Goal: Find specific page/section: Find specific page/section

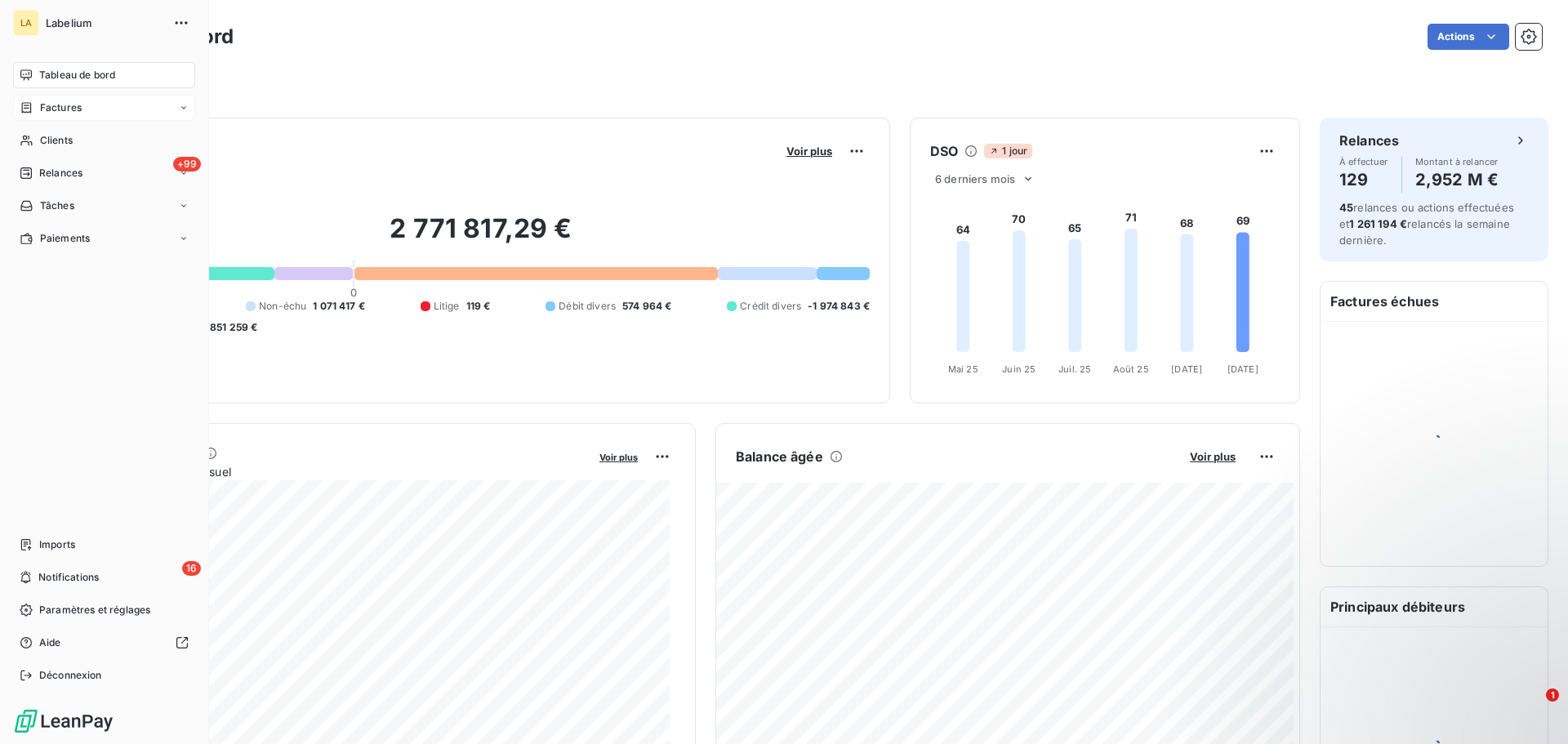
click at [34, 111] on div "Factures" at bounding box center [50, 107] width 62 height 14
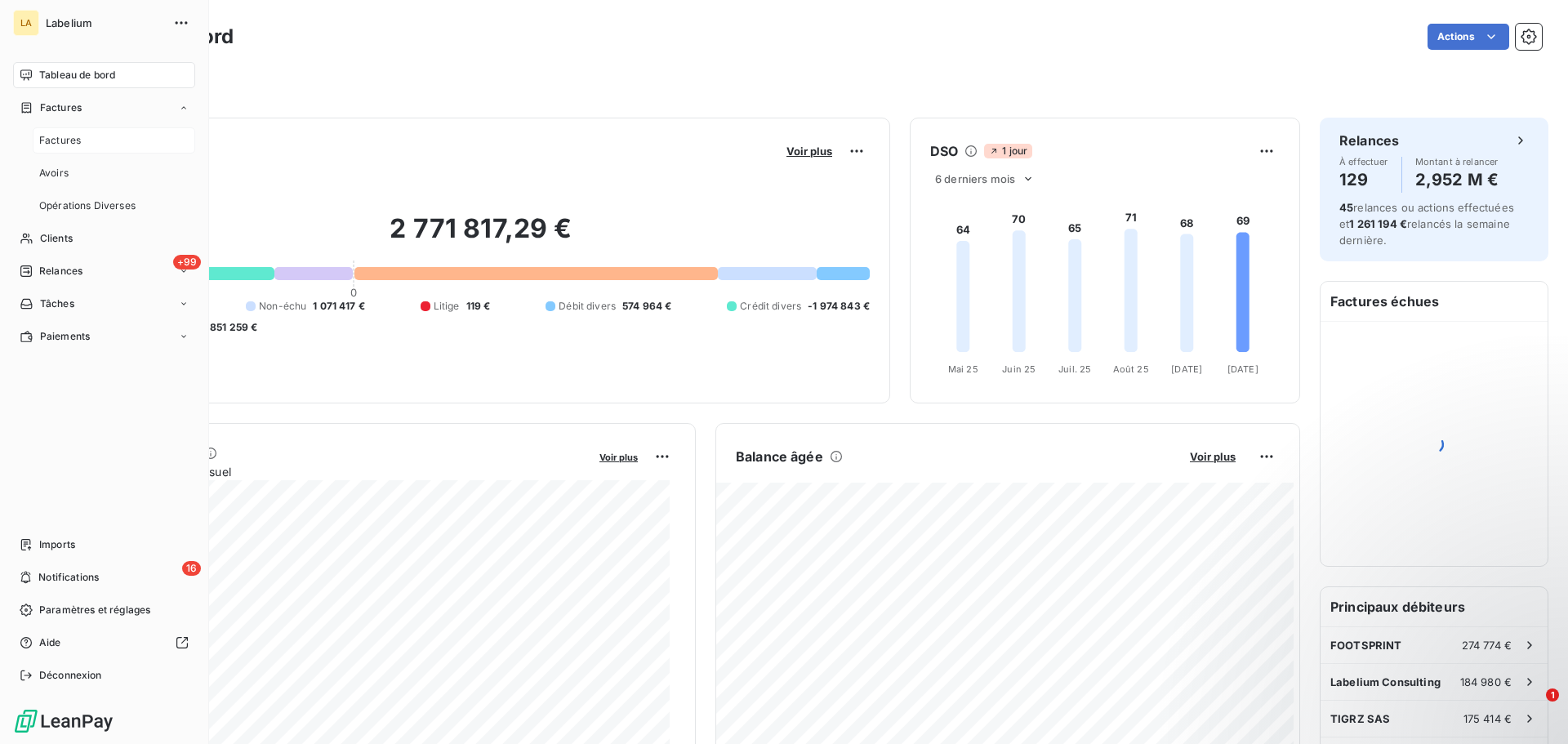
click at [104, 147] on div "Factures" at bounding box center [114, 140] width 162 height 26
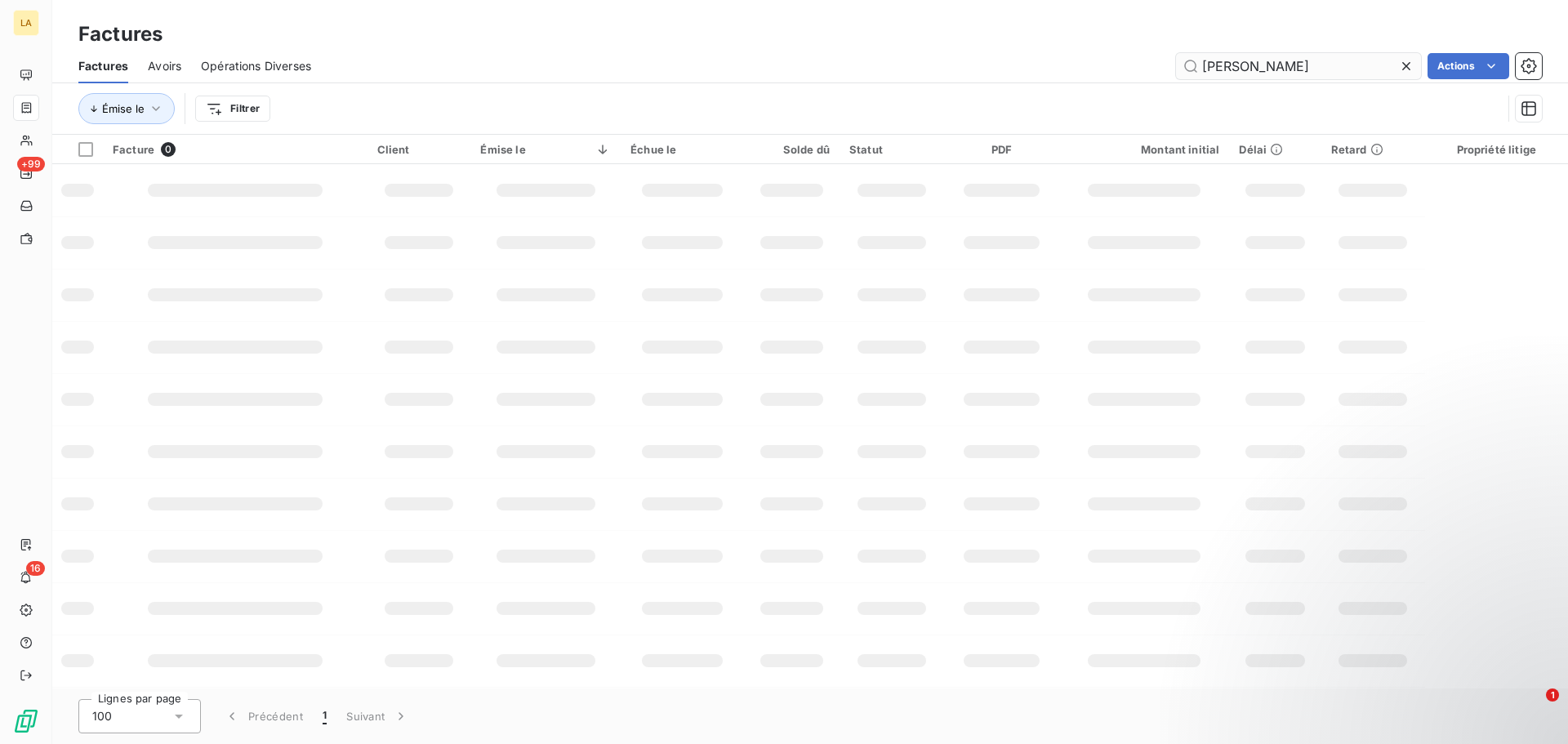
click at [1253, 61] on input "[PERSON_NAME]" at bounding box center [1298, 66] width 245 height 26
click at [1245, 59] on input "[PERSON_NAME]" at bounding box center [1298, 66] width 245 height 26
type input "spin"
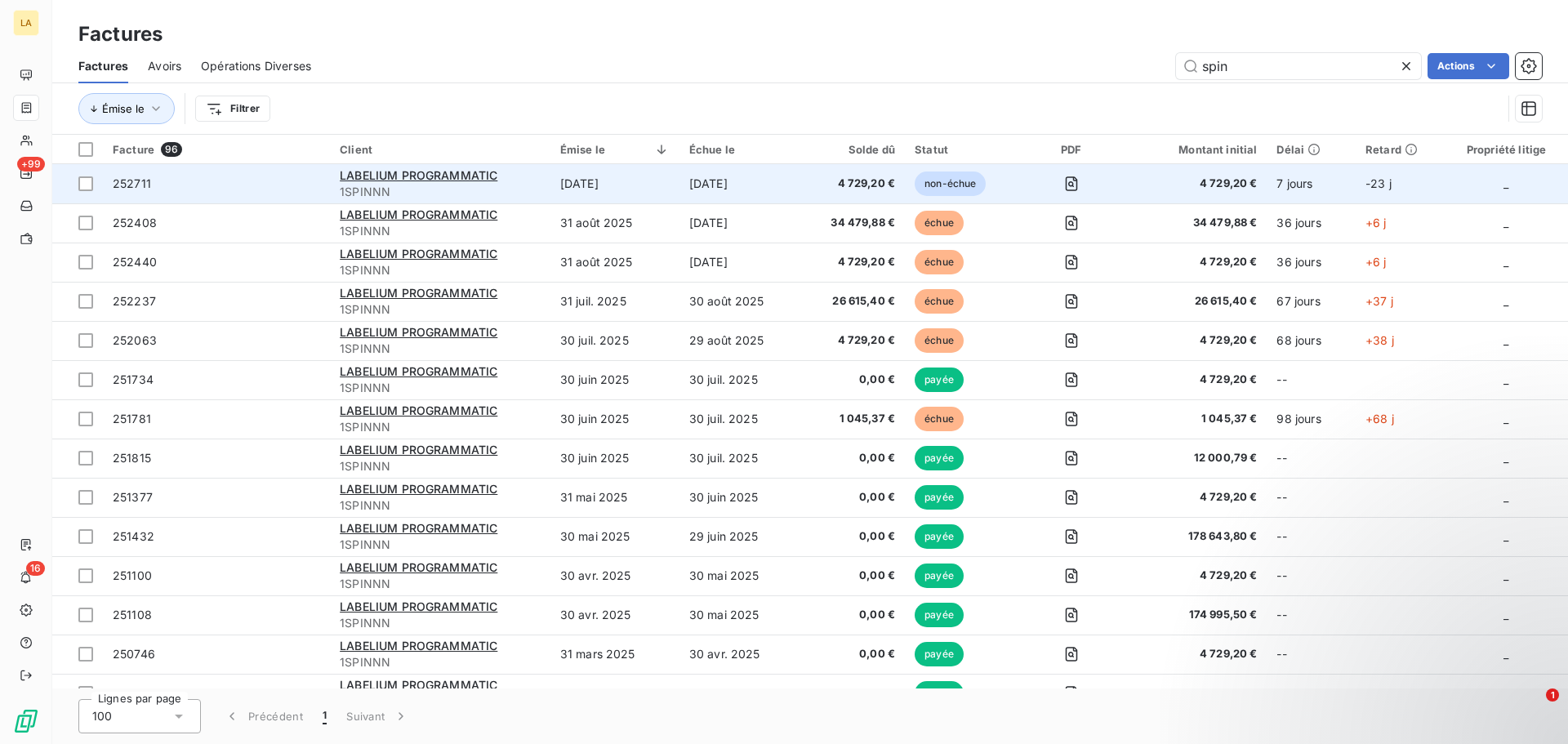
click at [295, 189] on span "252711" at bounding box center [216, 183] width 208 height 16
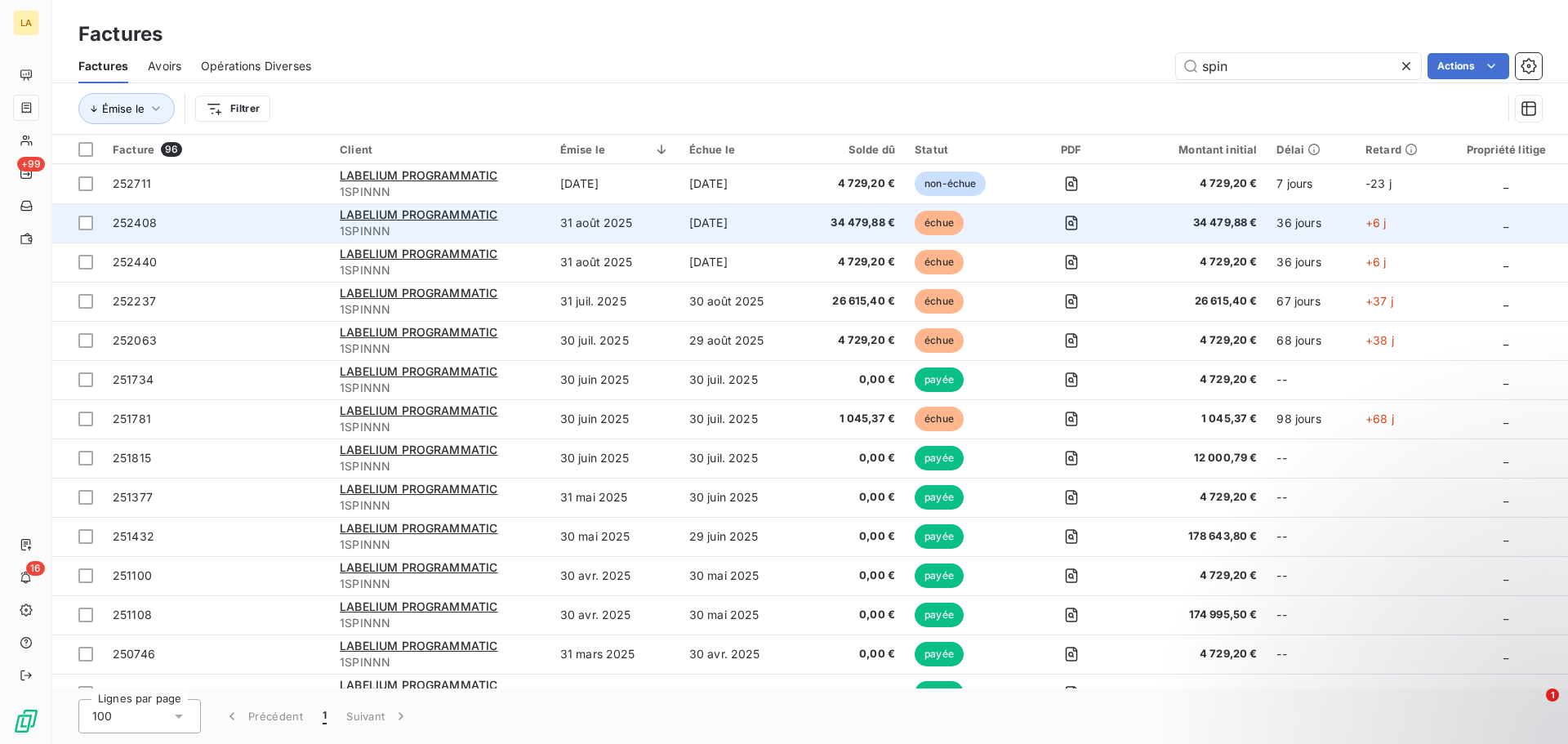
click at [275, 223] on span "252408" at bounding box center [216, 222] width 208 height 16
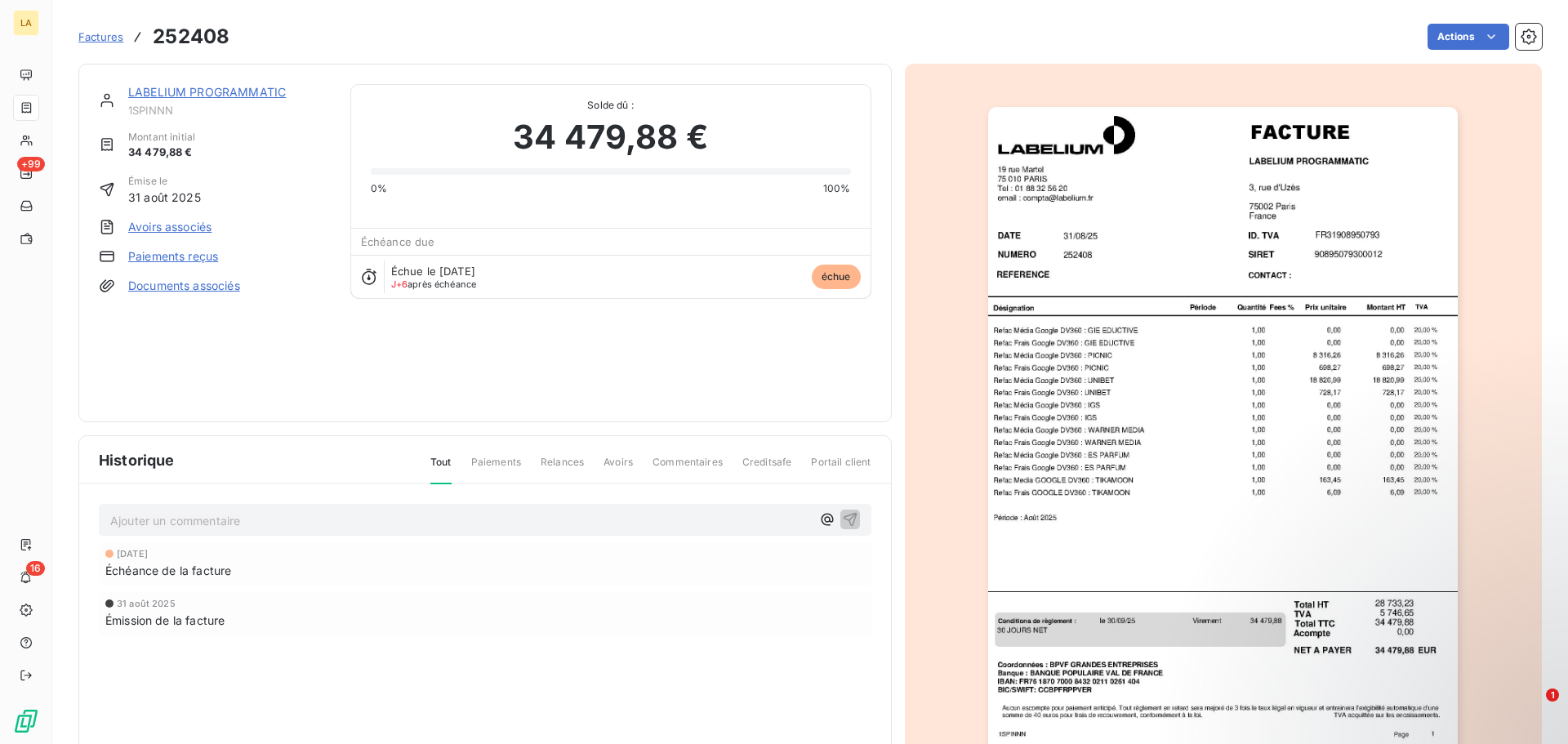
click at [1130, 466] on img "button" at bounding box center [1223, 439] width 470 height 665
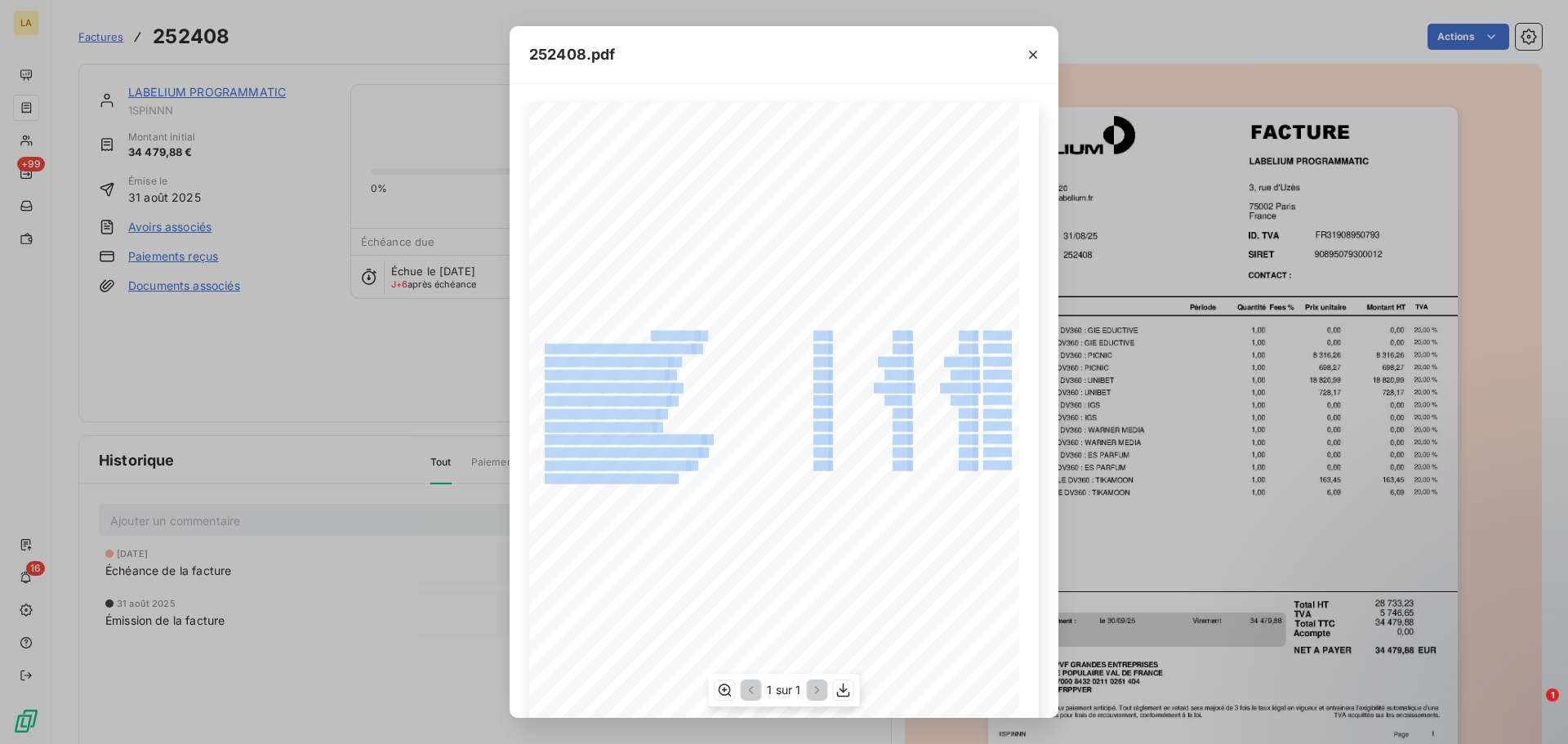
drag, startPoint x: 642, startPoint y: 334, endPoint x: 676, endPoint y: 488, distance: 157.7
click at [671, 480] on div "NUMERO LABELIUM PROGRAMMATIC [STREET_ADDRESS][GEOGRAPHIC_DATA] [DATE] DATE FACT…" at bounding box center [784, 449] width 490 height 693
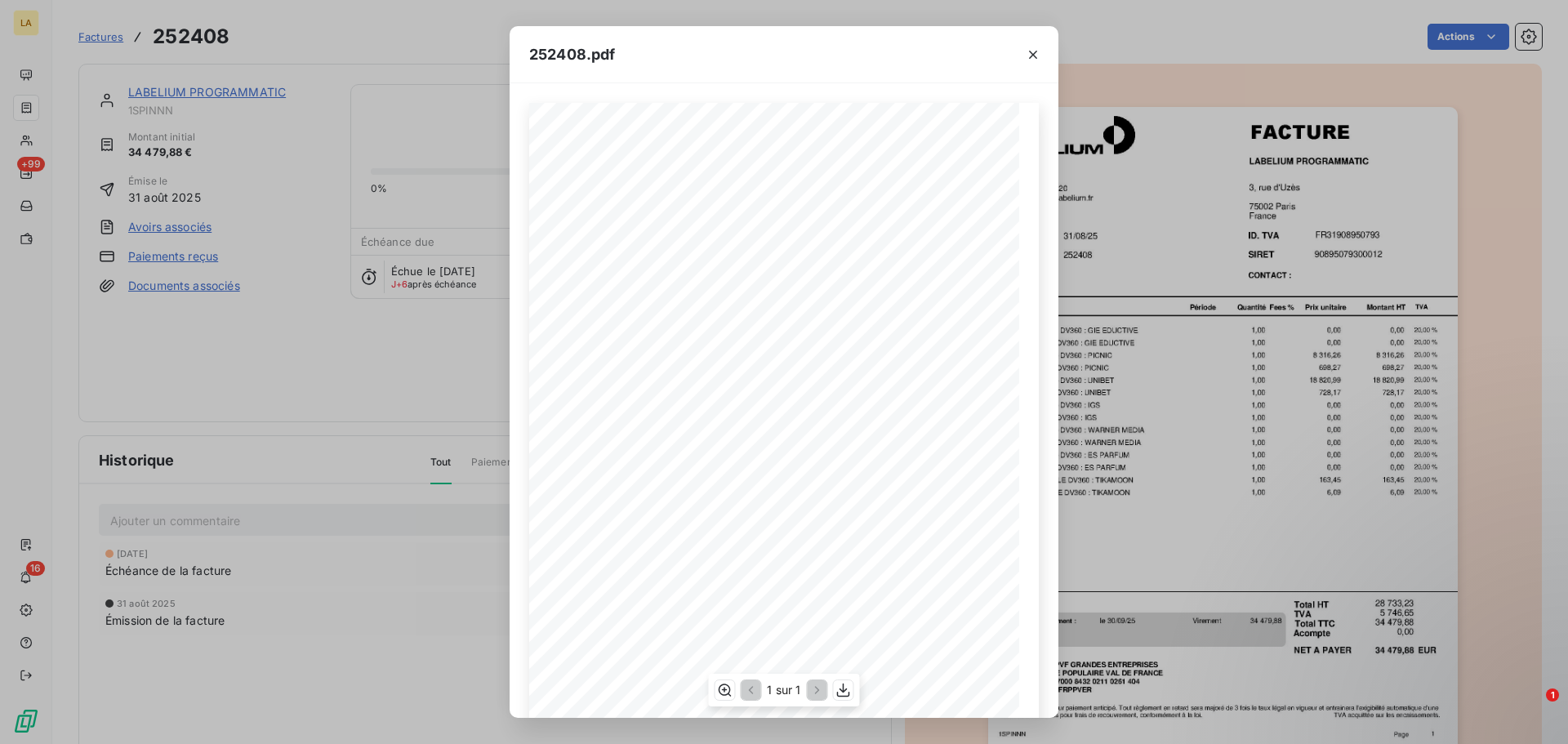
click at [633, 486] on span "Refac Media GOOGLE DV360 : TIKAMOON" at bounding box center [623, 490] width 156 height 8
click at [368, 284] on div "252408.pdf NUMERO LABELIUM PROGRAMMATIC [STREET_ADDRESS] 252408 [DATE] DATE FAC…" at bounding box center [784, 372] width 1568 height 744
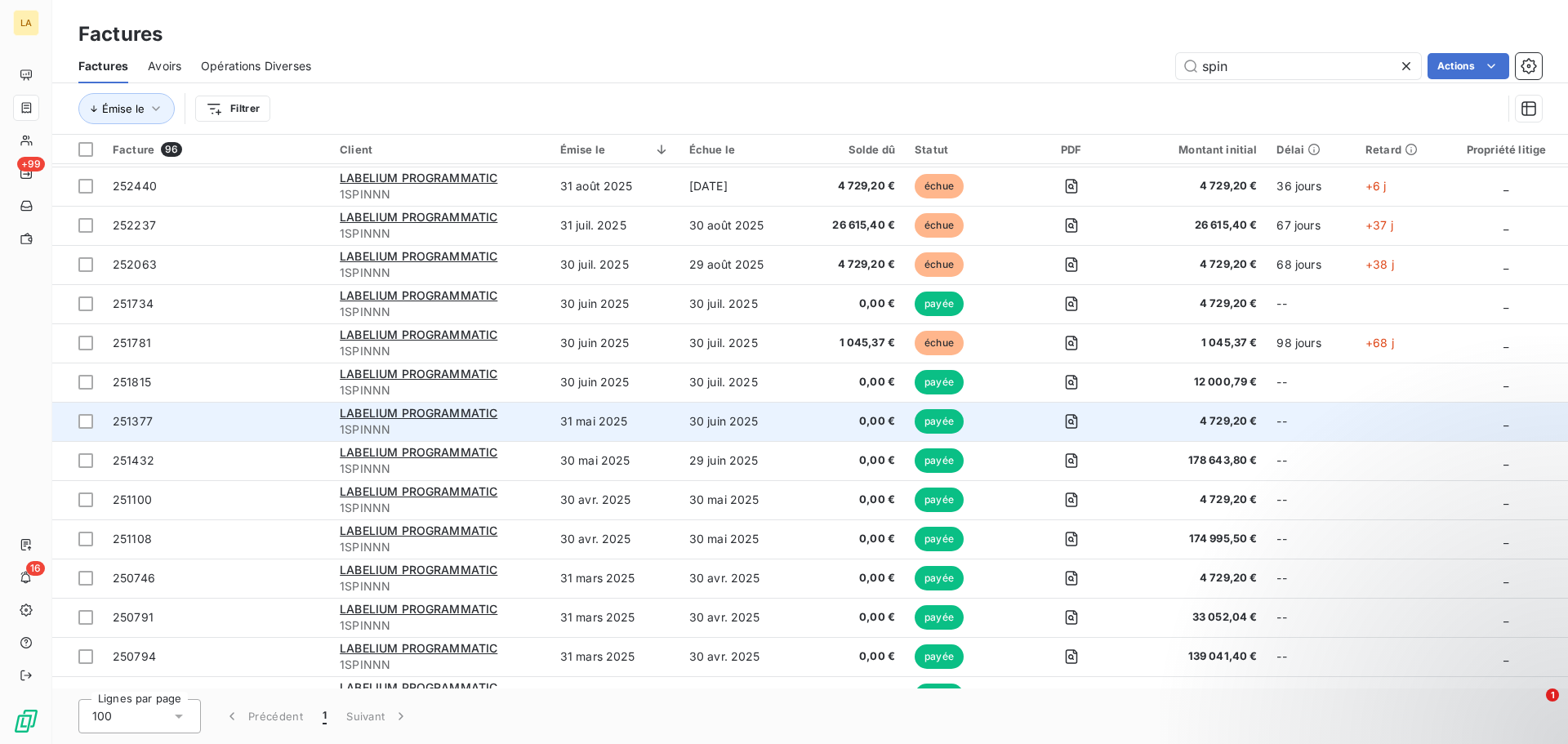
scroll to position [77, 0]
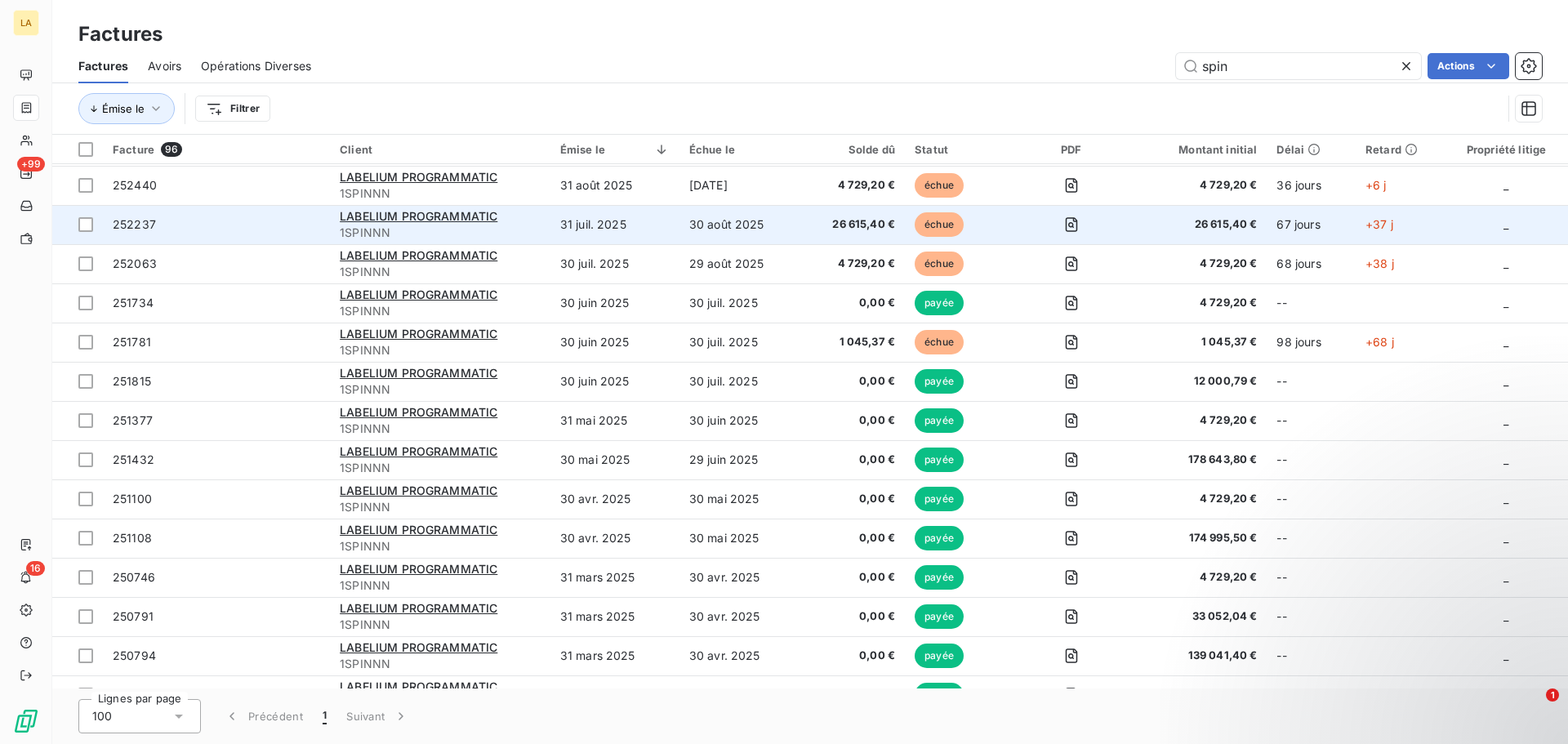
click at [280, 230] on span "252237" at bounding box center [216, 224] width 208 height 16
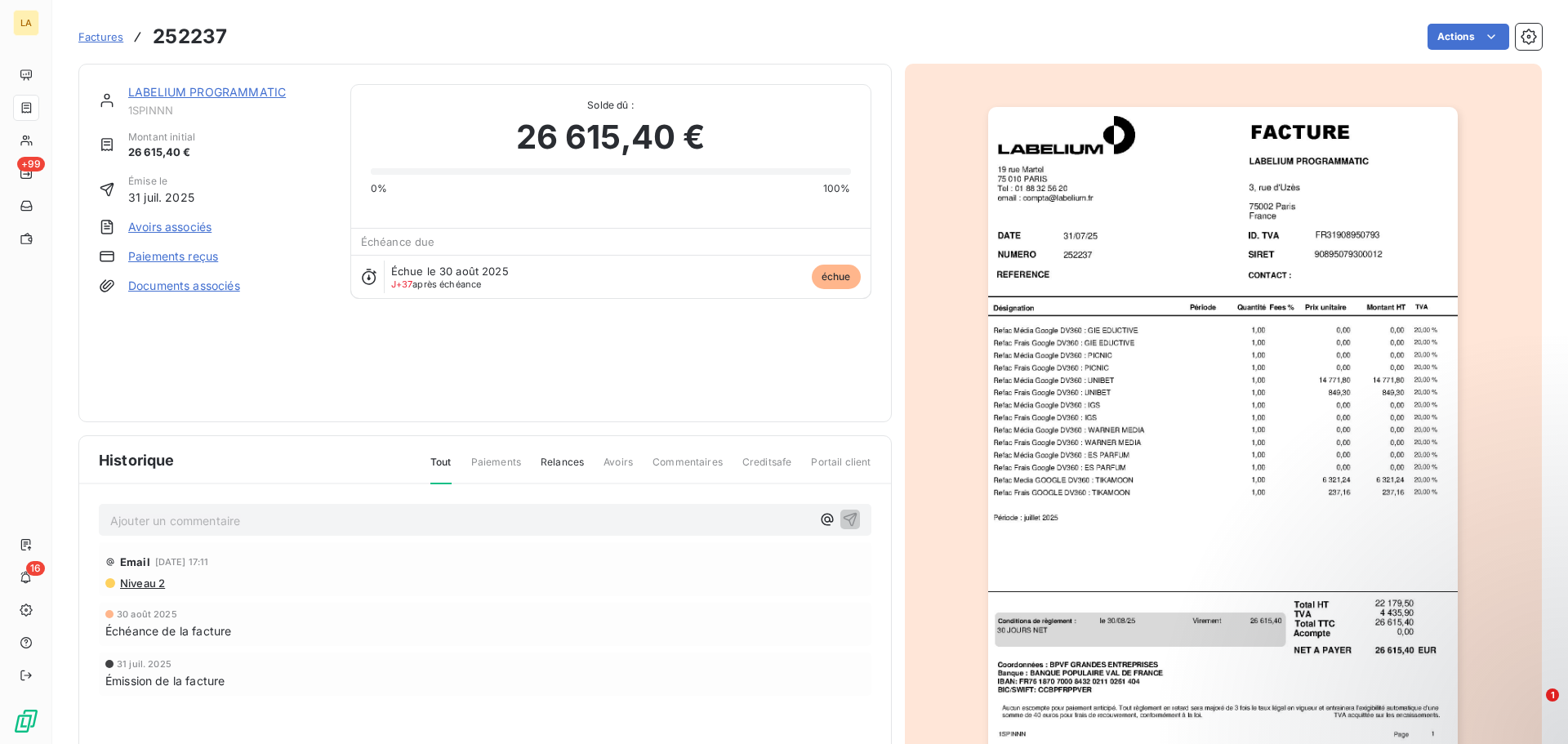
click at [1206, 391] on img "button" at bounding box center [1223, 439] width 470 height 665
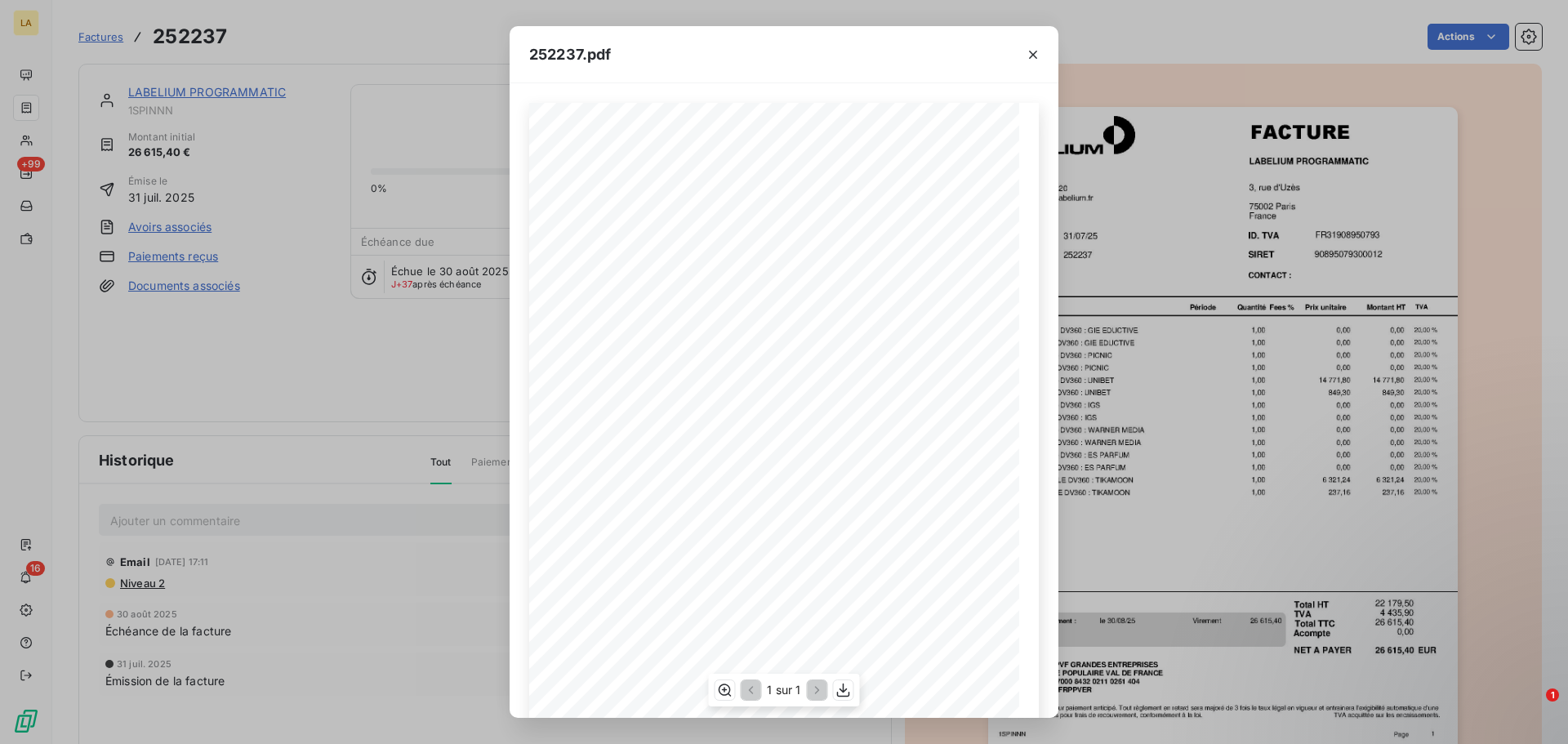
scroll to position [110, 0]
click at [1224, 346] on div "252237.pdf NUMERO LABELIUM PROGRAMMATIC [STREET_ADDRESS][GEOGRAPHIC_DATA] [DATE…" at bounding box center [784, 372] width 1568 height 744
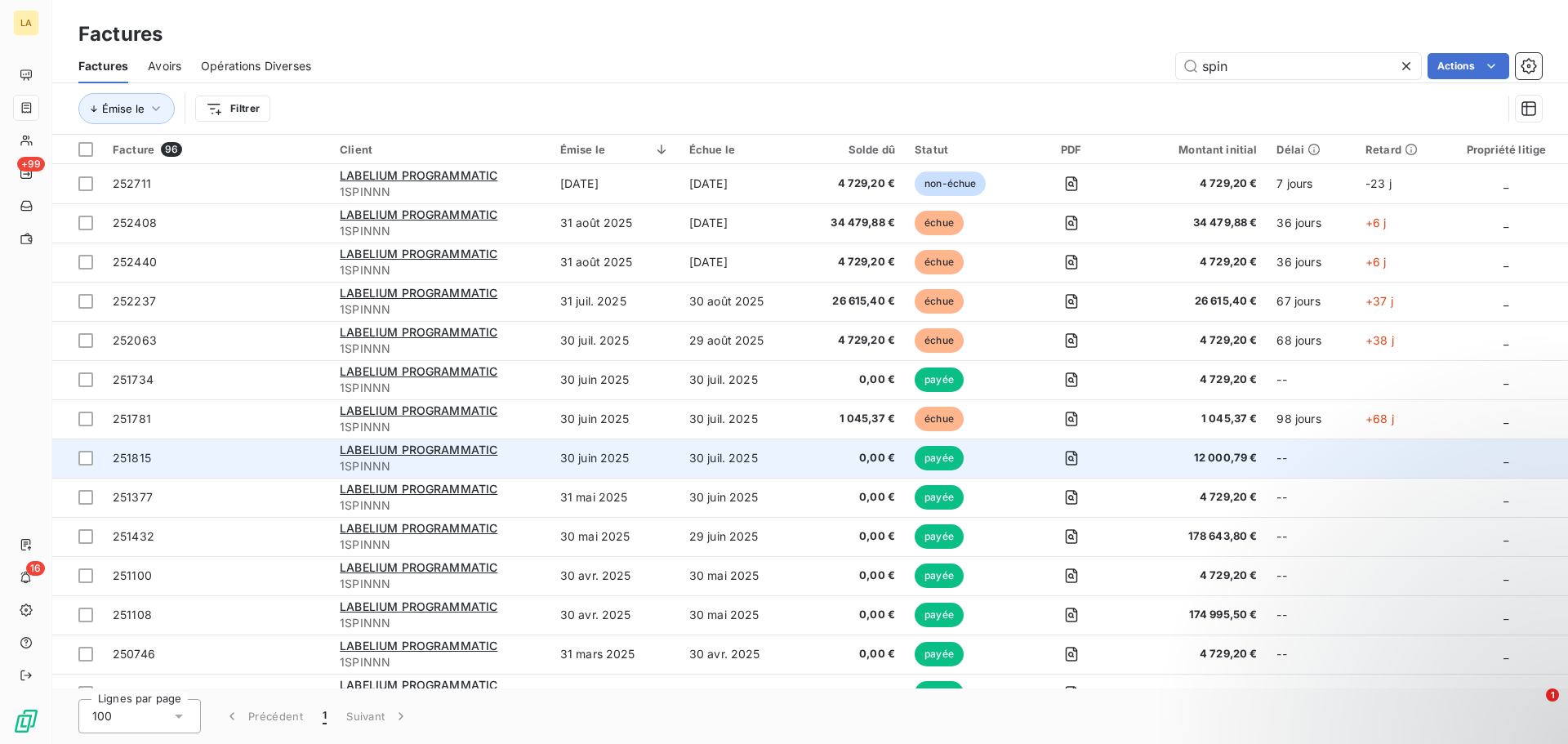
click at [526, 461] on span "1SPINNN" at bounding box center [440, 465] width 201 height 16
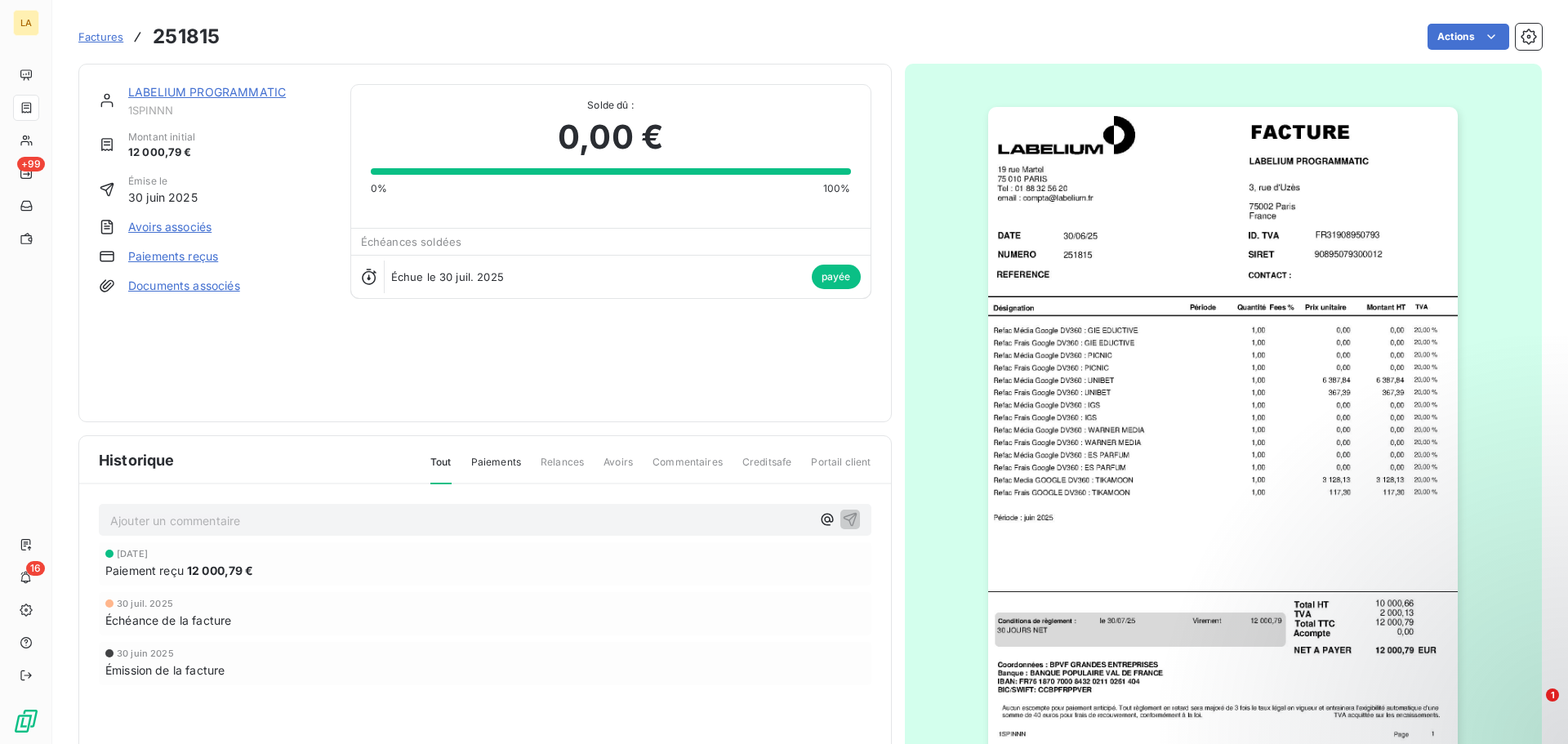
click at [1074, 459] on img "button" at bounding box center [1223, 439] width 470 height 665
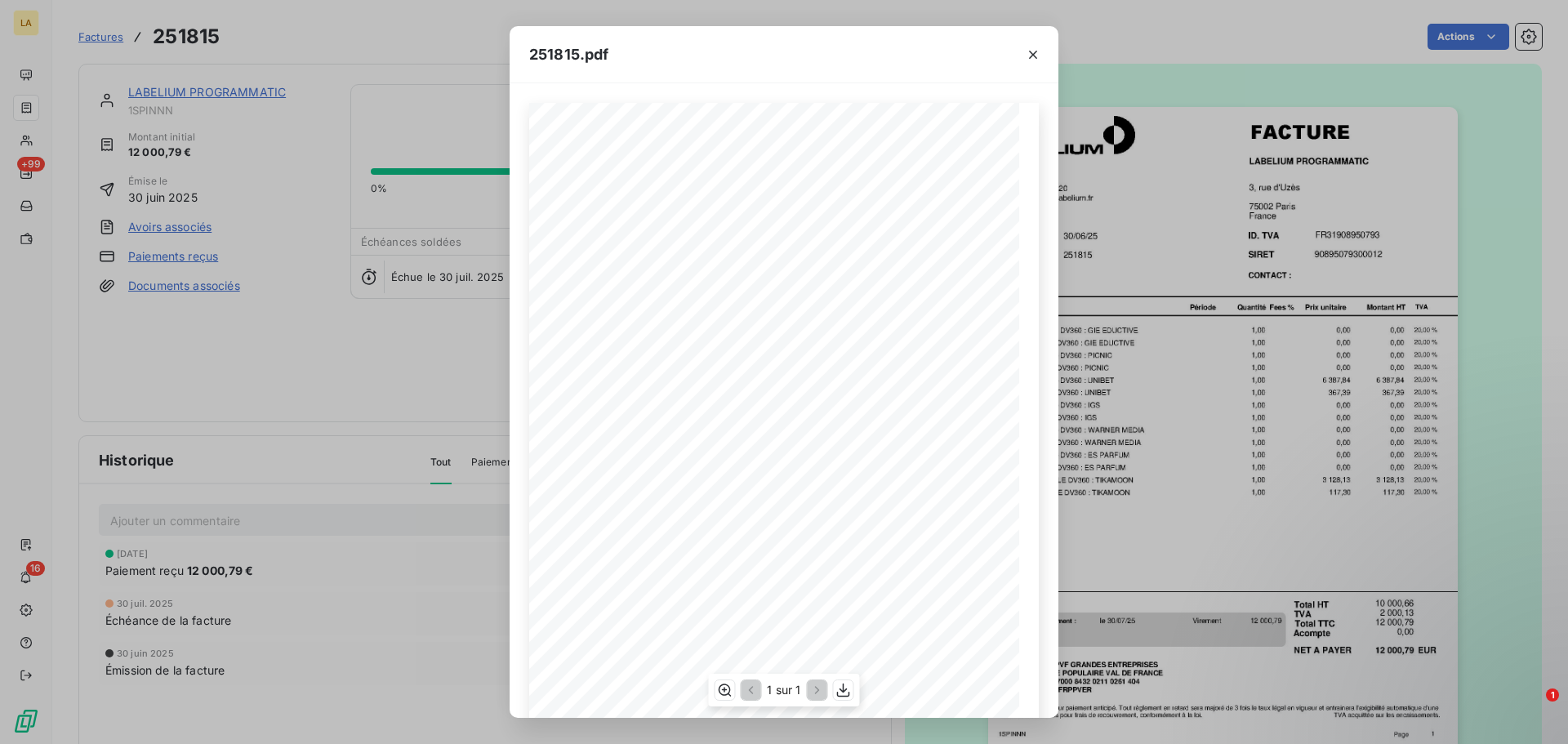
scroll to position [110, 0]
click at [1184, 330] on div "251815.pdf NUMERO LABELIUM PROGRAMMATIC [STREET_ADDRESS] 251815 [DATE] DATE FAC…" at bounding box center [784, 372] width 1568 height 744
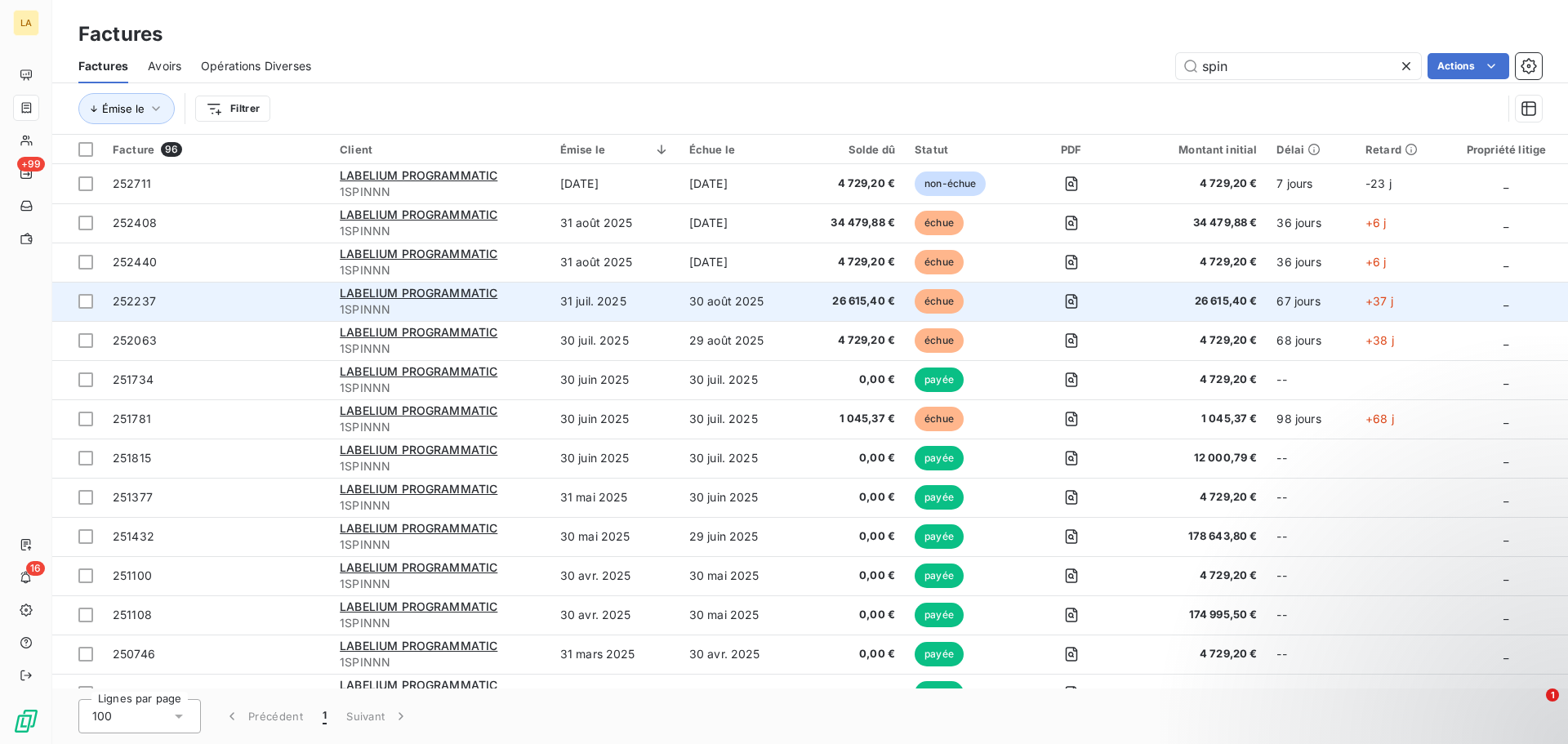
click at [239, 305] on span "252237" at bounding box center [216, 301] width 208 height 16
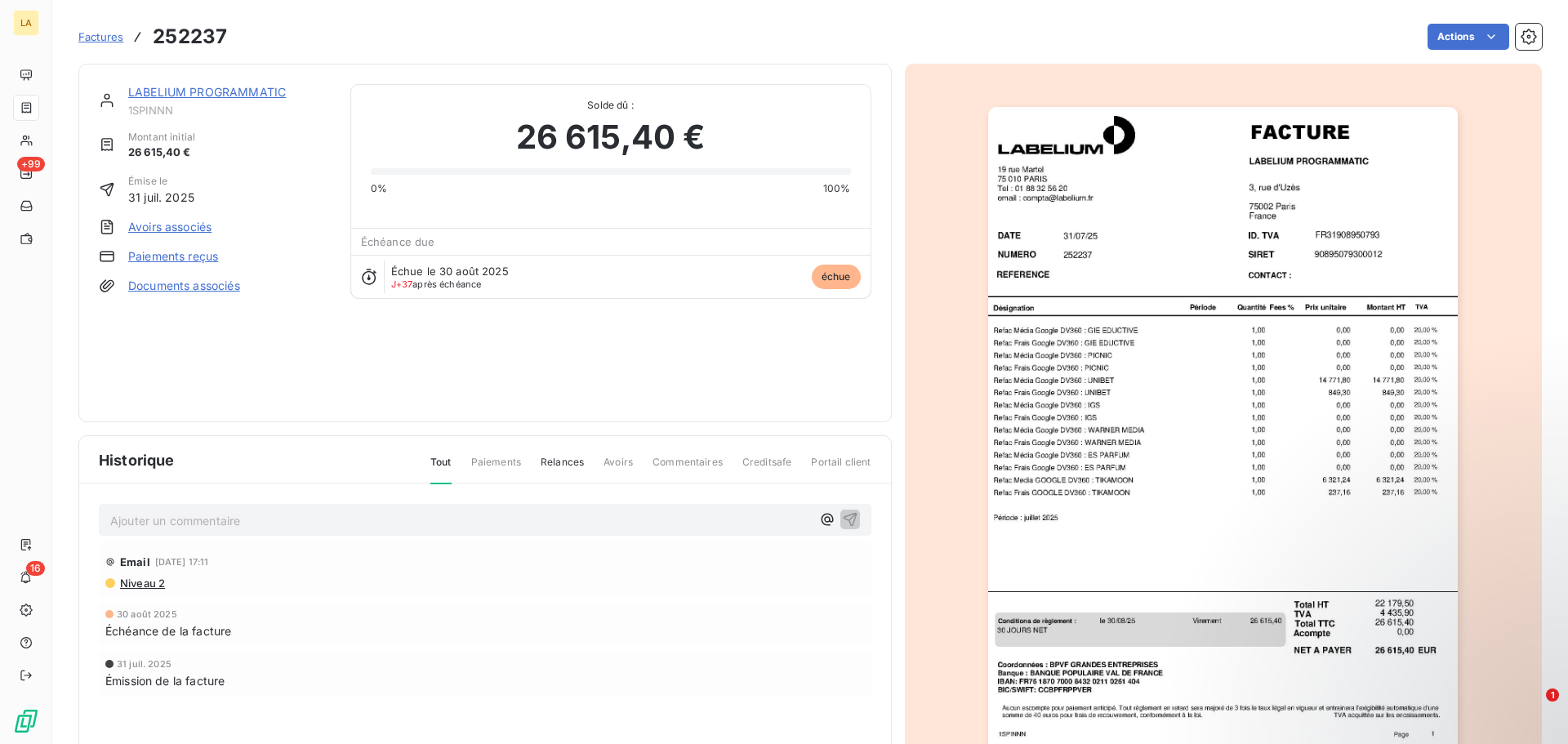
click at [1104, 529] on img "button" at bounding box center [1223, 439] width 470 height 665
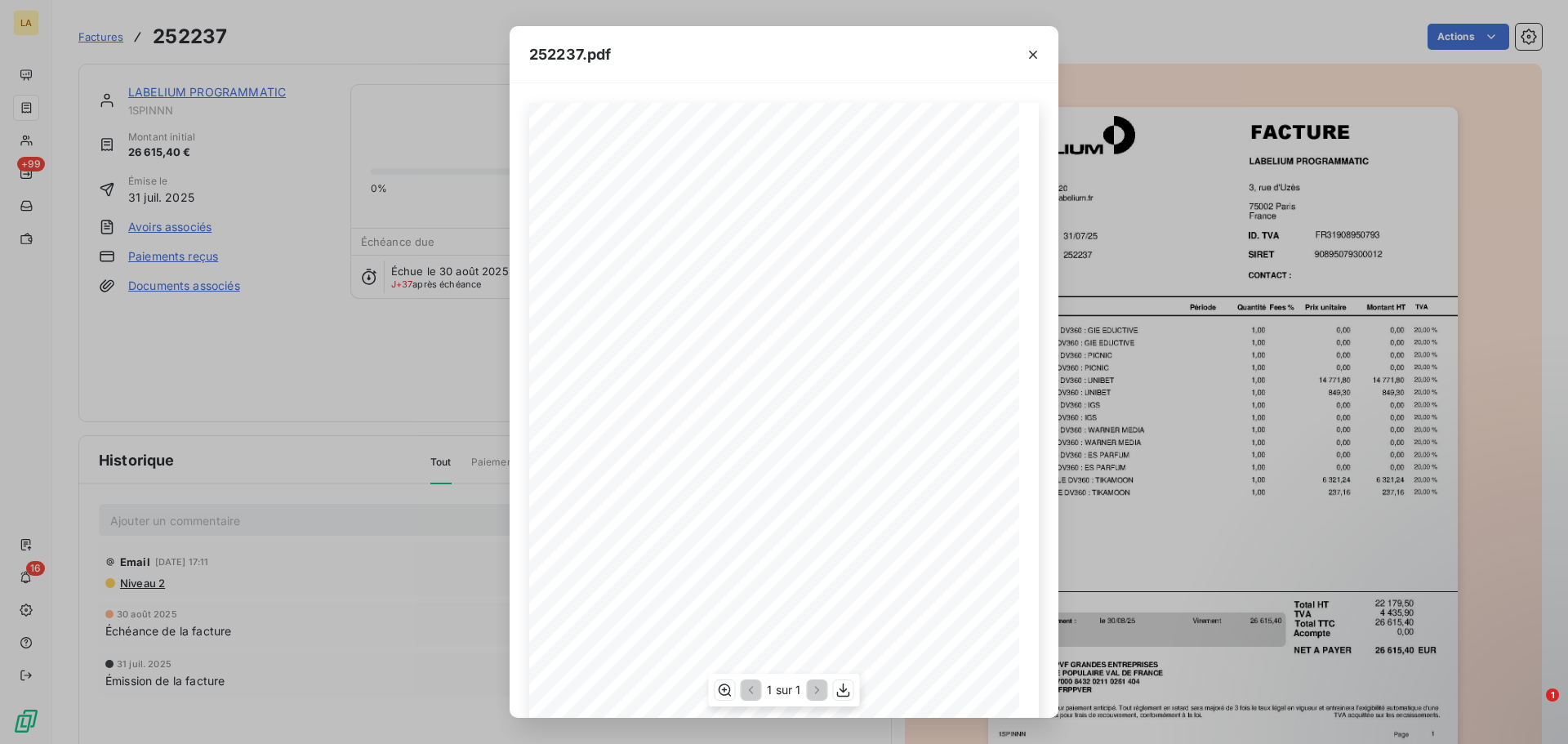
click at [1110, 387] on div "252237.pdf NUMERO LABELIUM PROGRAMMATIC [STREET_ADDRESS][GEOGRAPHIC_DATA] [DATE…" at bounding box center [784, 372] width 1568 height 744
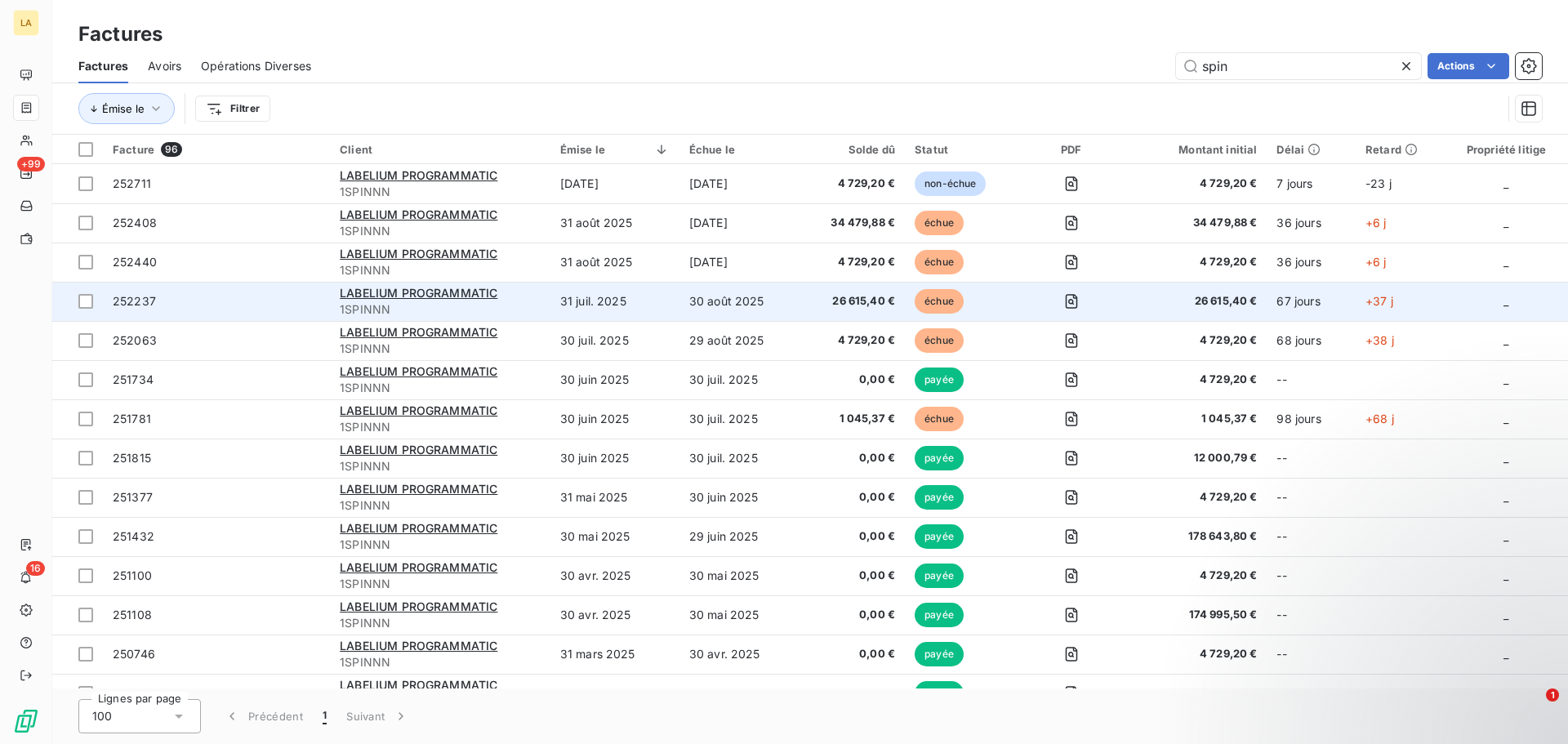
click at [502, 309] on span "1SPINNN" at bounding box center [440, 309] width 201 height 16
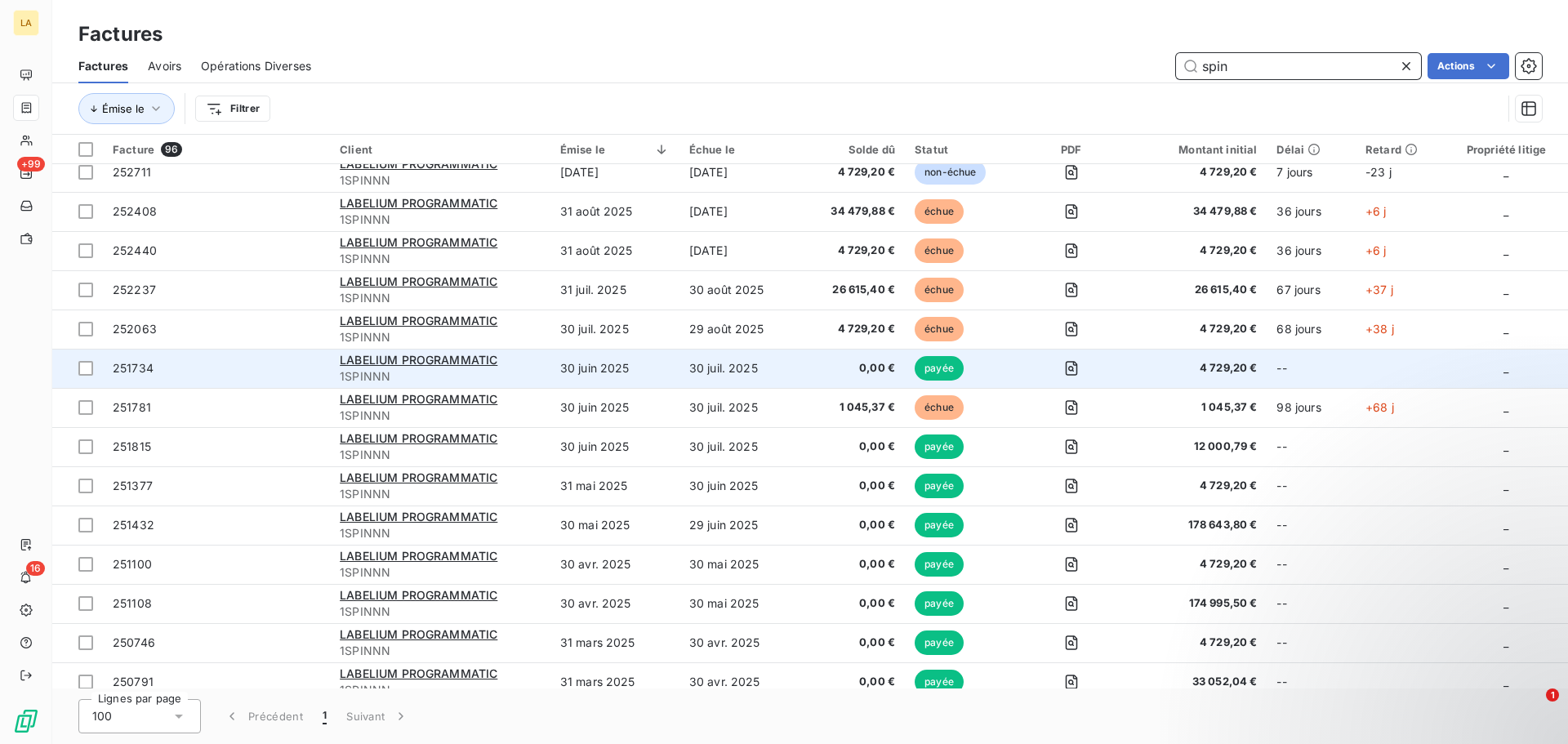
scroll to position [13, 0]
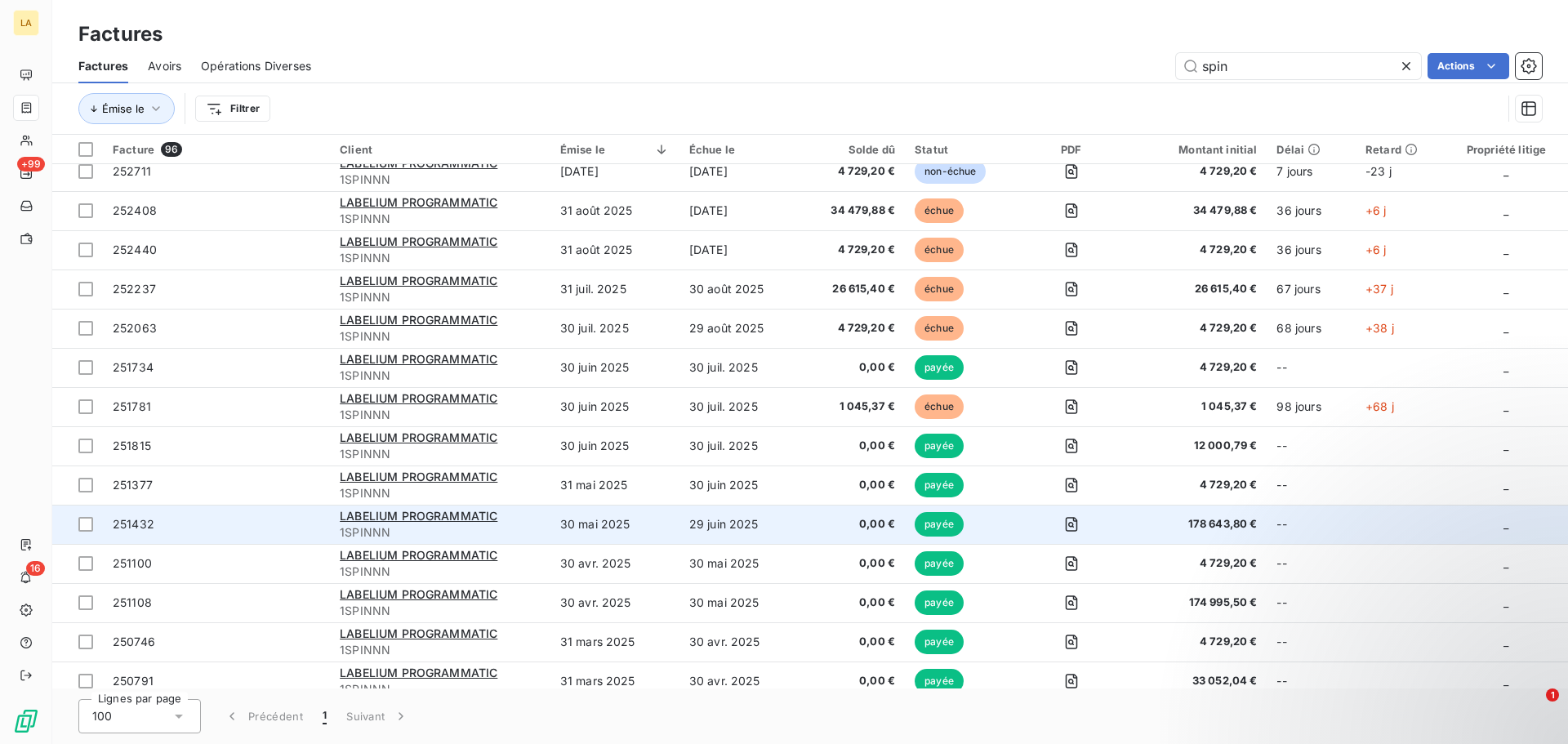
click at [268, 522] on span "251432" at bounding box center [216, 524] width 208 height 16
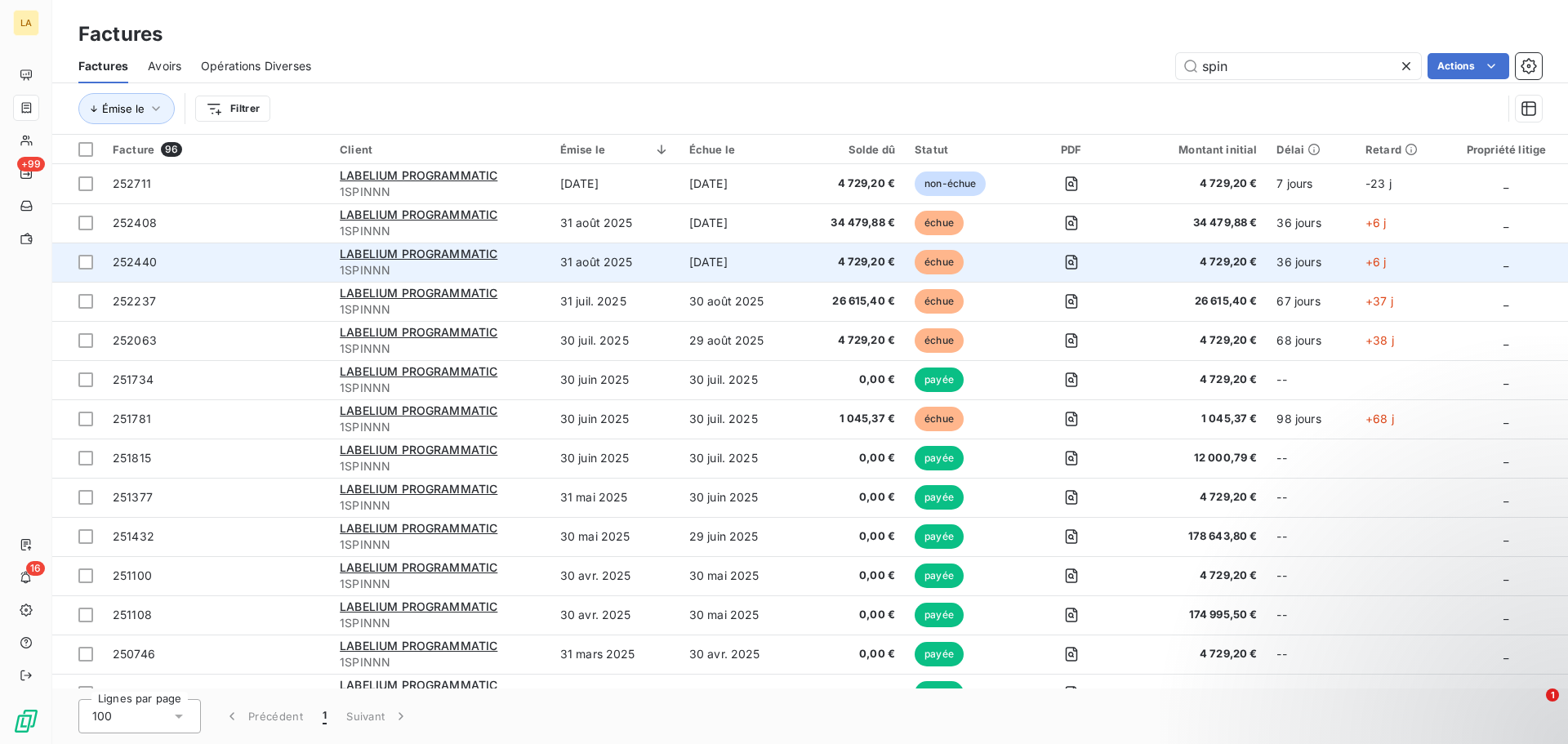
click at [273, 267] on span "252440" at bounding box center [216, 262] width 208 height 16
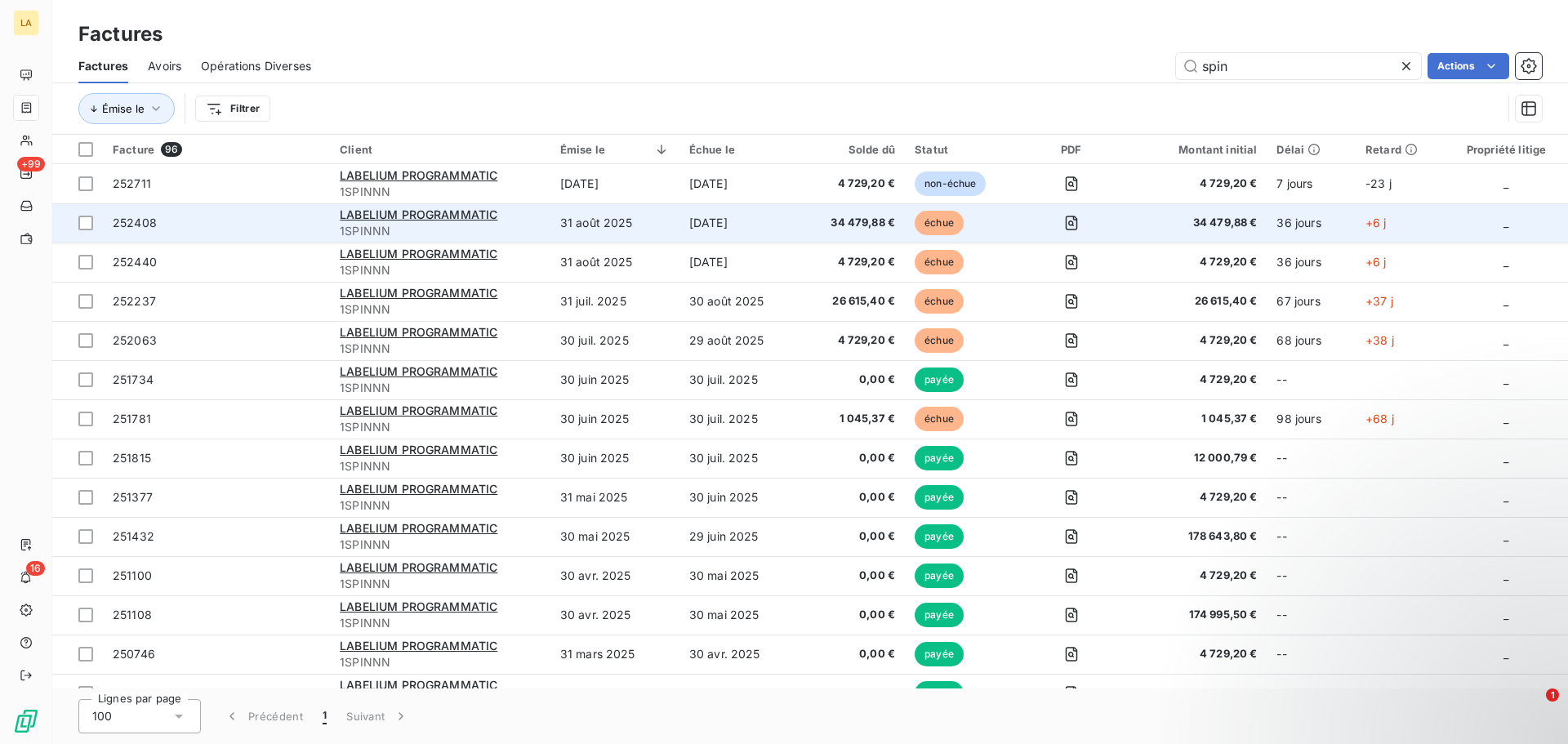
click at [268, 215] on span "252408" at bounding box center [216, 222] width 208 height 16
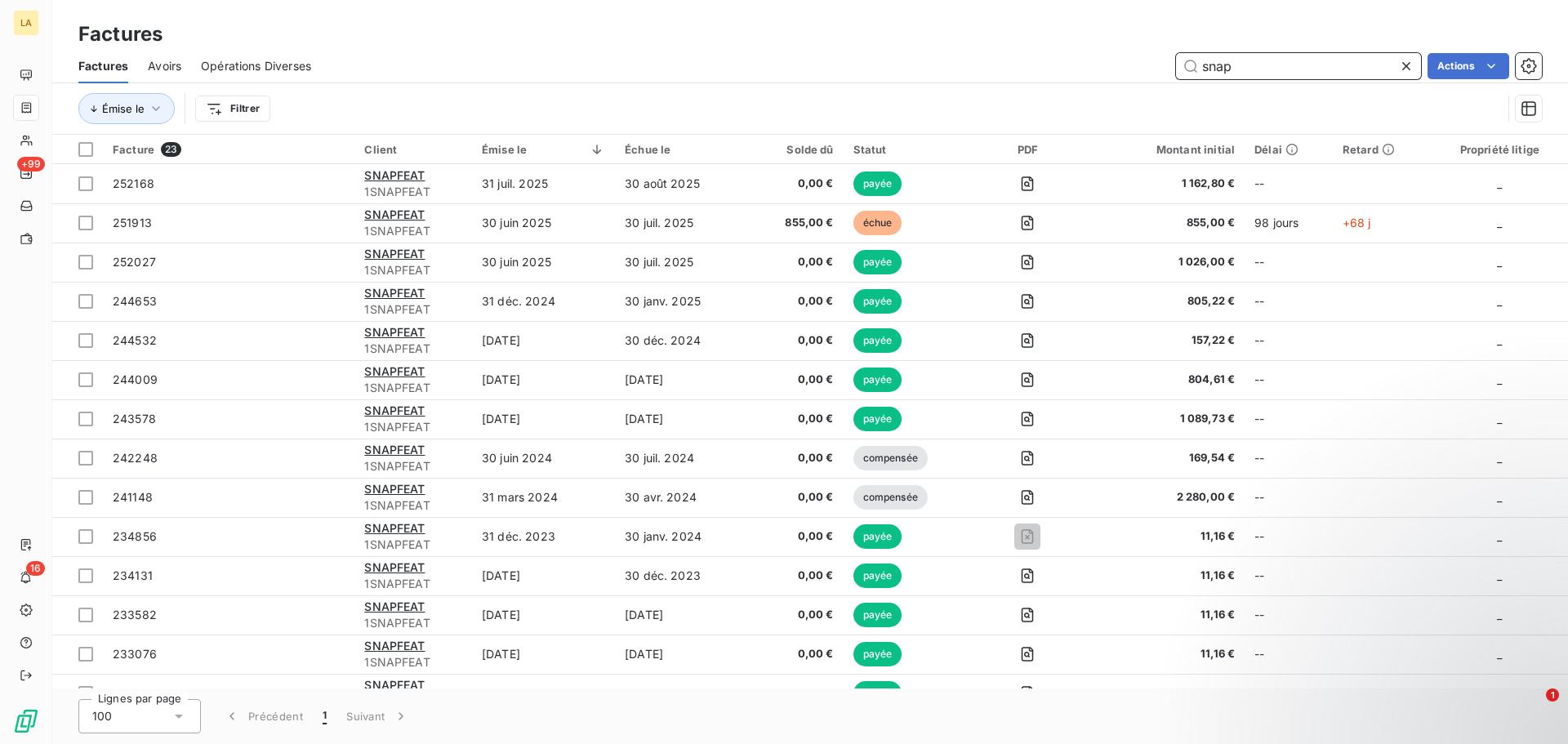
type input "snap"
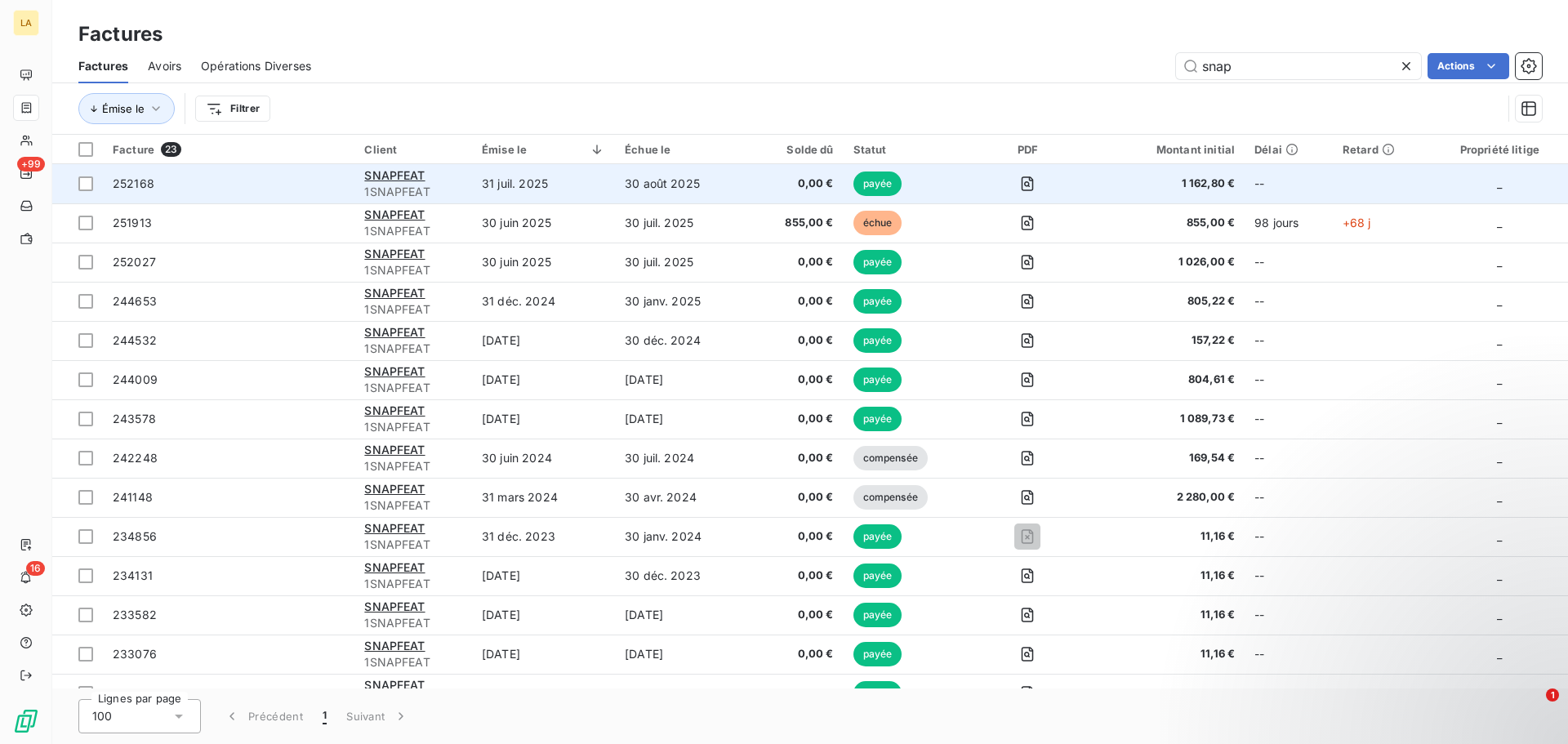
click at [194, 194] on td "252168" at bounding box center [229, 183] width 252 height 39
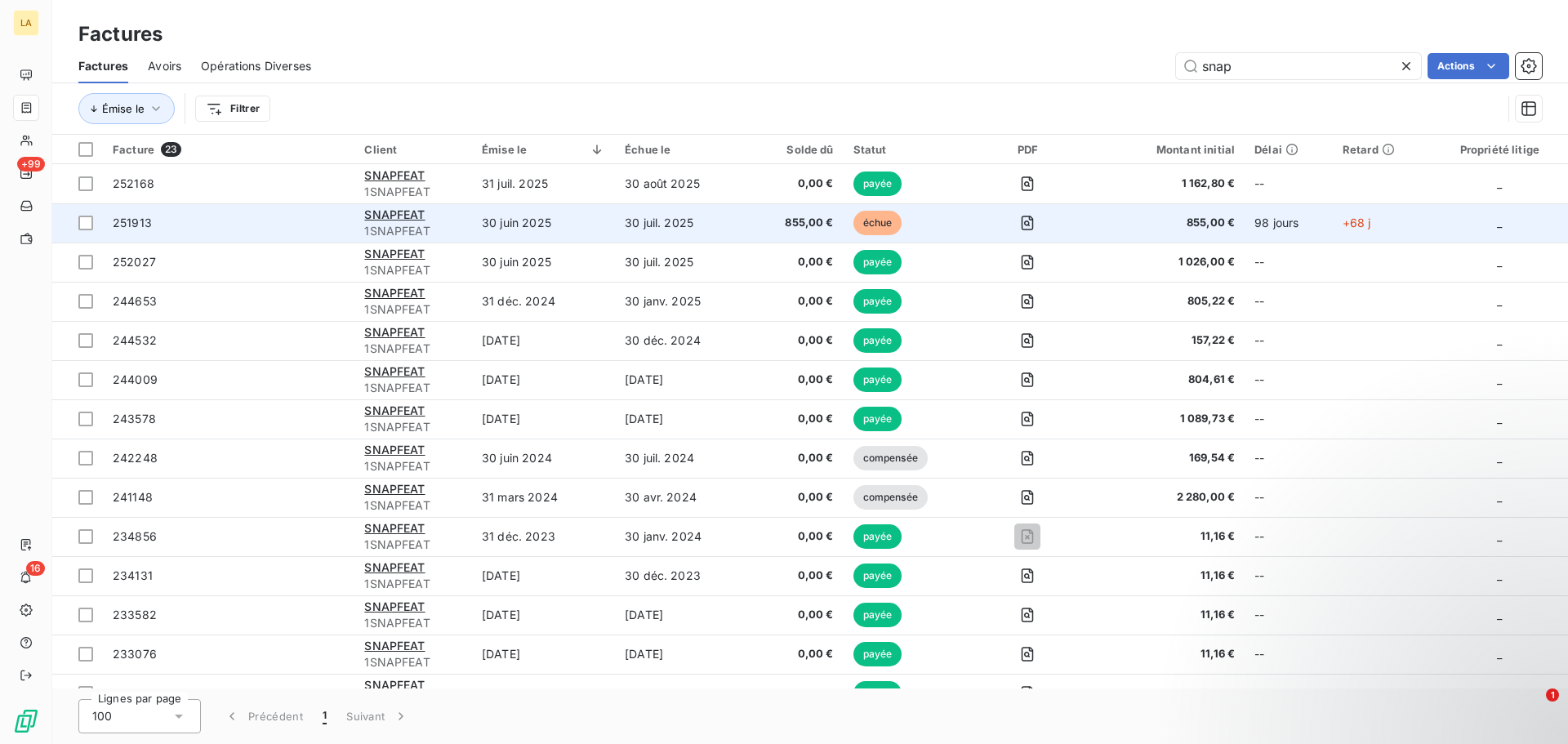
click at [340, 218] on span "251913" at bounding box center [228, 222] width 232 height 16
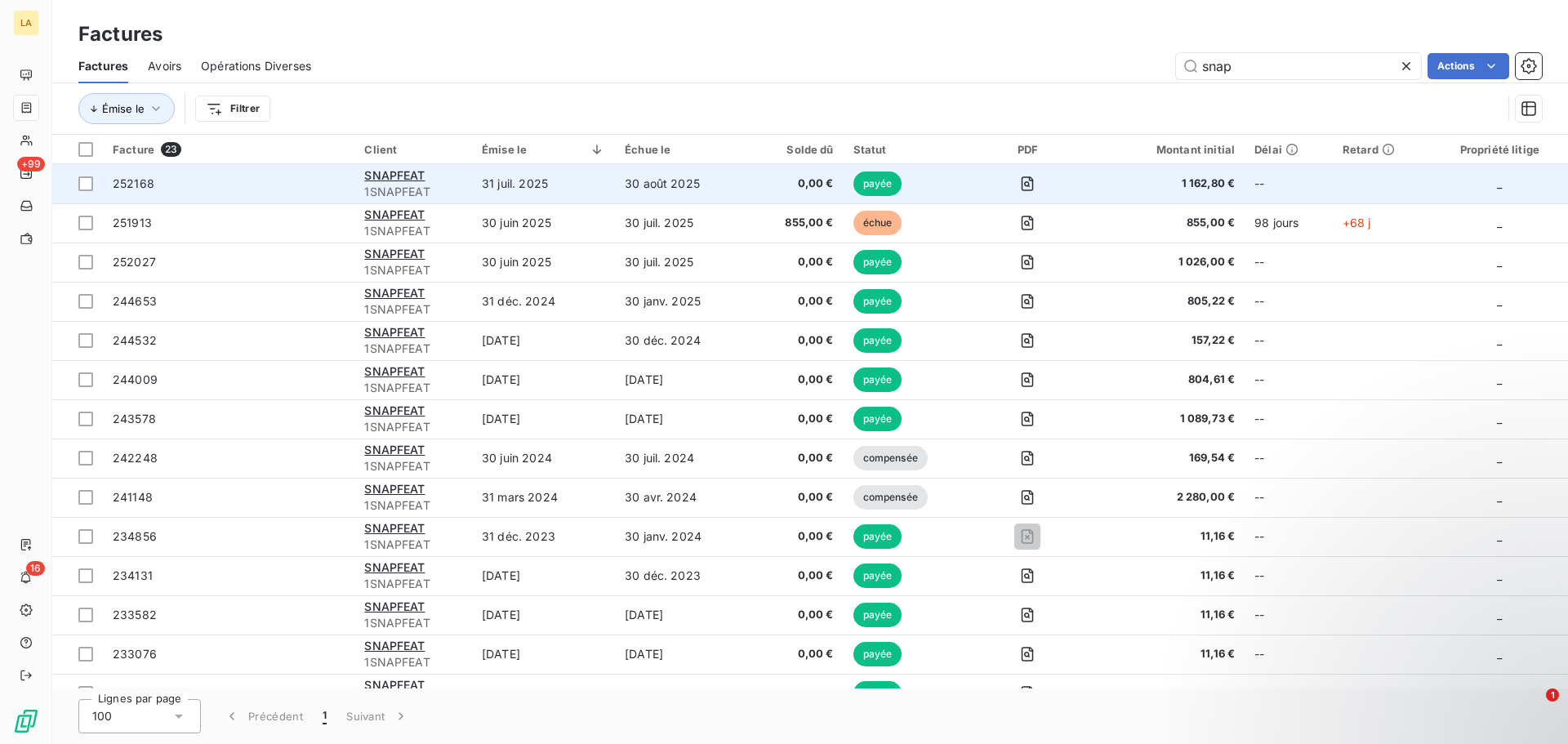
click at [213, 185] on span "252168" at bounding box center [228, 183] width 232 height 16
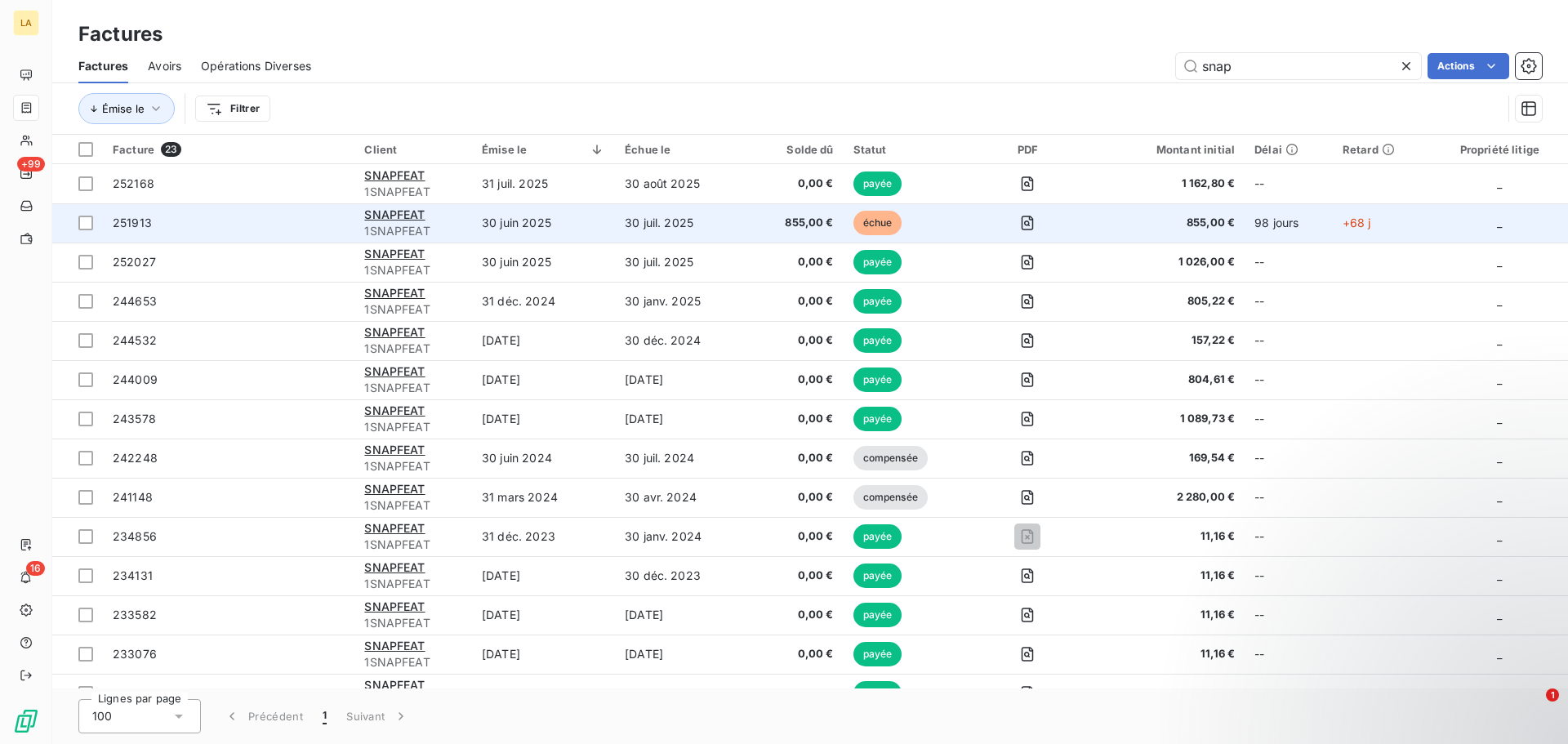
click at [250, 231] on span "251913" at bounding box center [228, 222] width 232 height 16
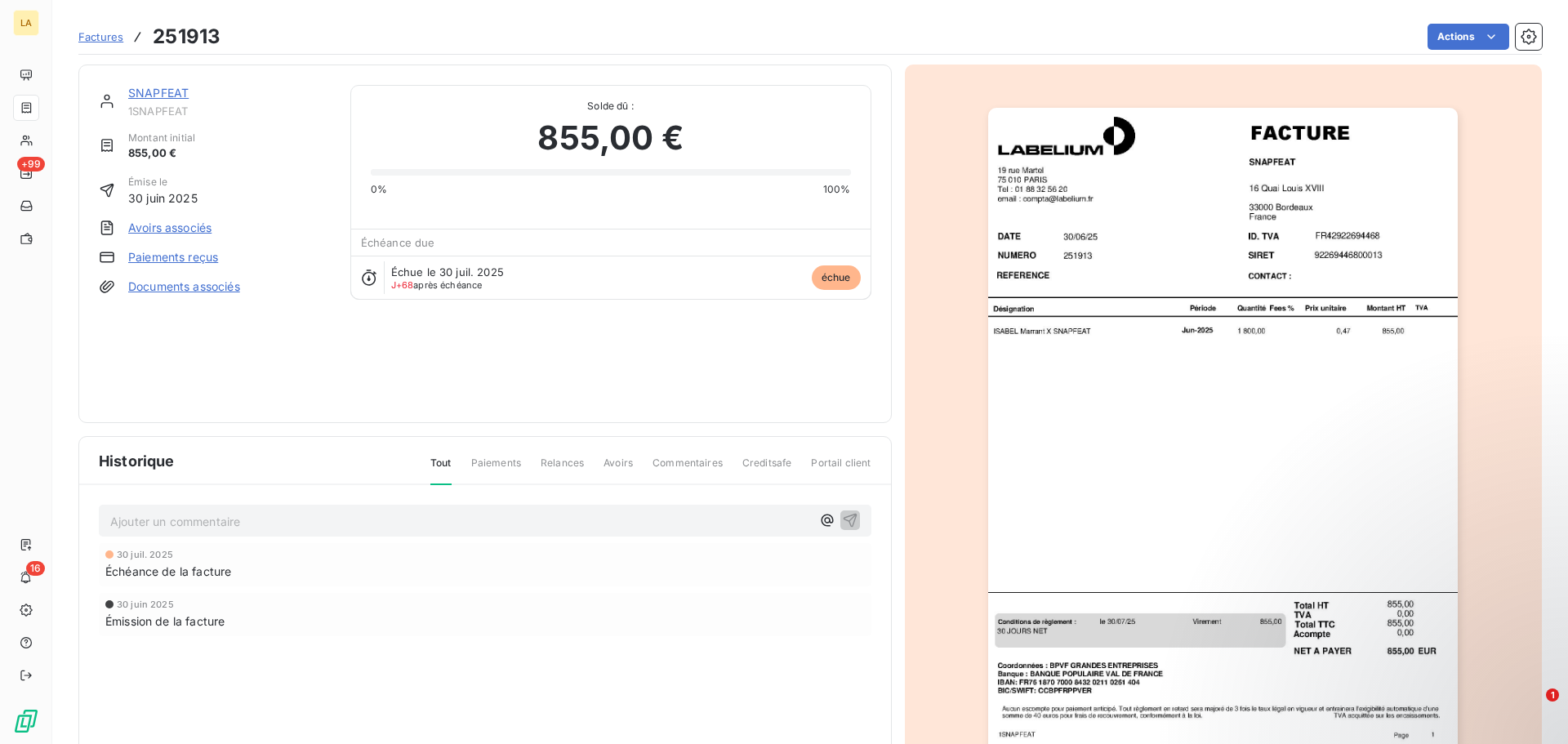
scroll to position [36, 0]
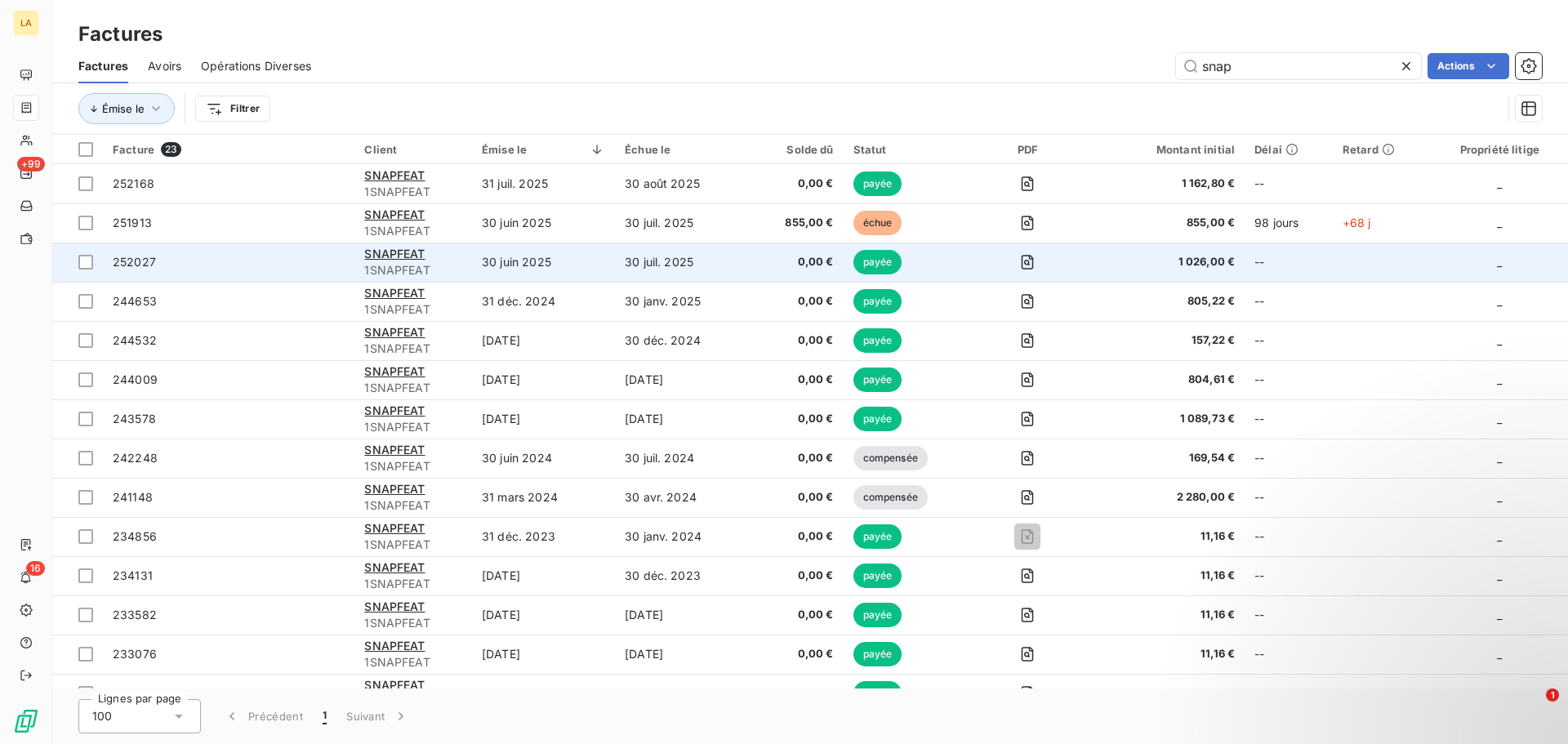
click at [306, 269] on span "252027" at bounding box center [228, 262] width 232 height 16
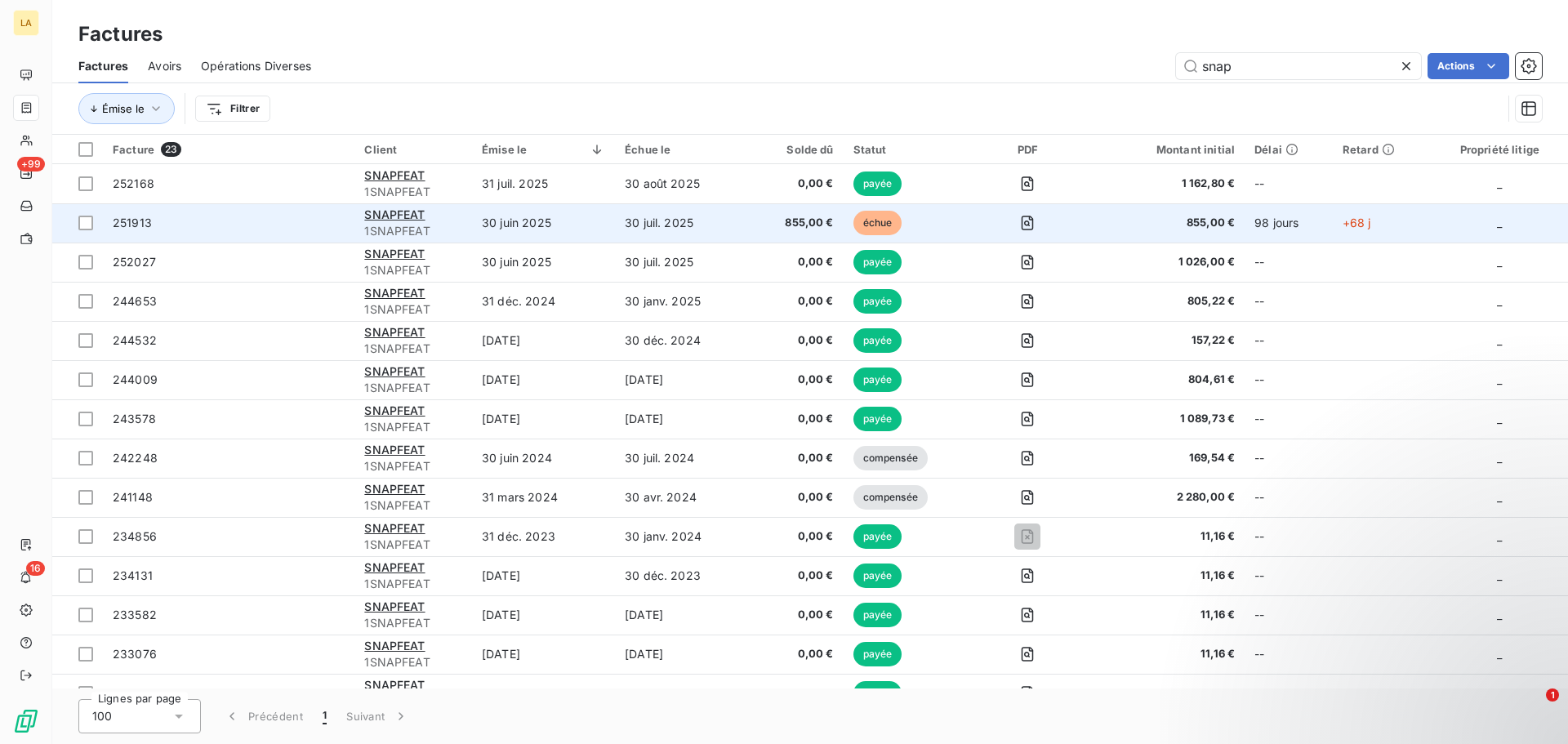
click at [237, 233] on td "251913" at bounding box center [229, 223] width 252 height 39
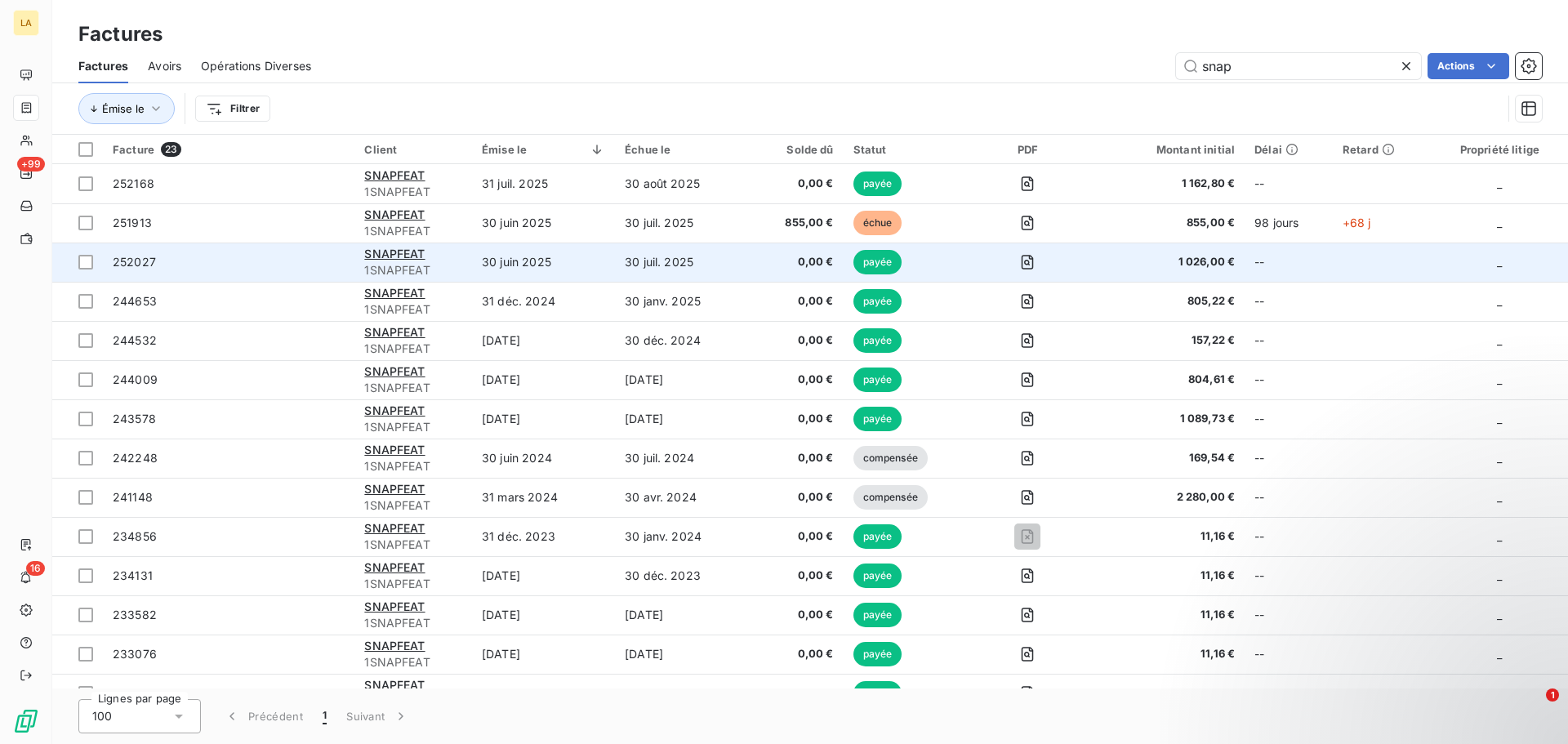
click at [255, 247] on td "252027" at bounding box center [229, 262] width 252 height 39
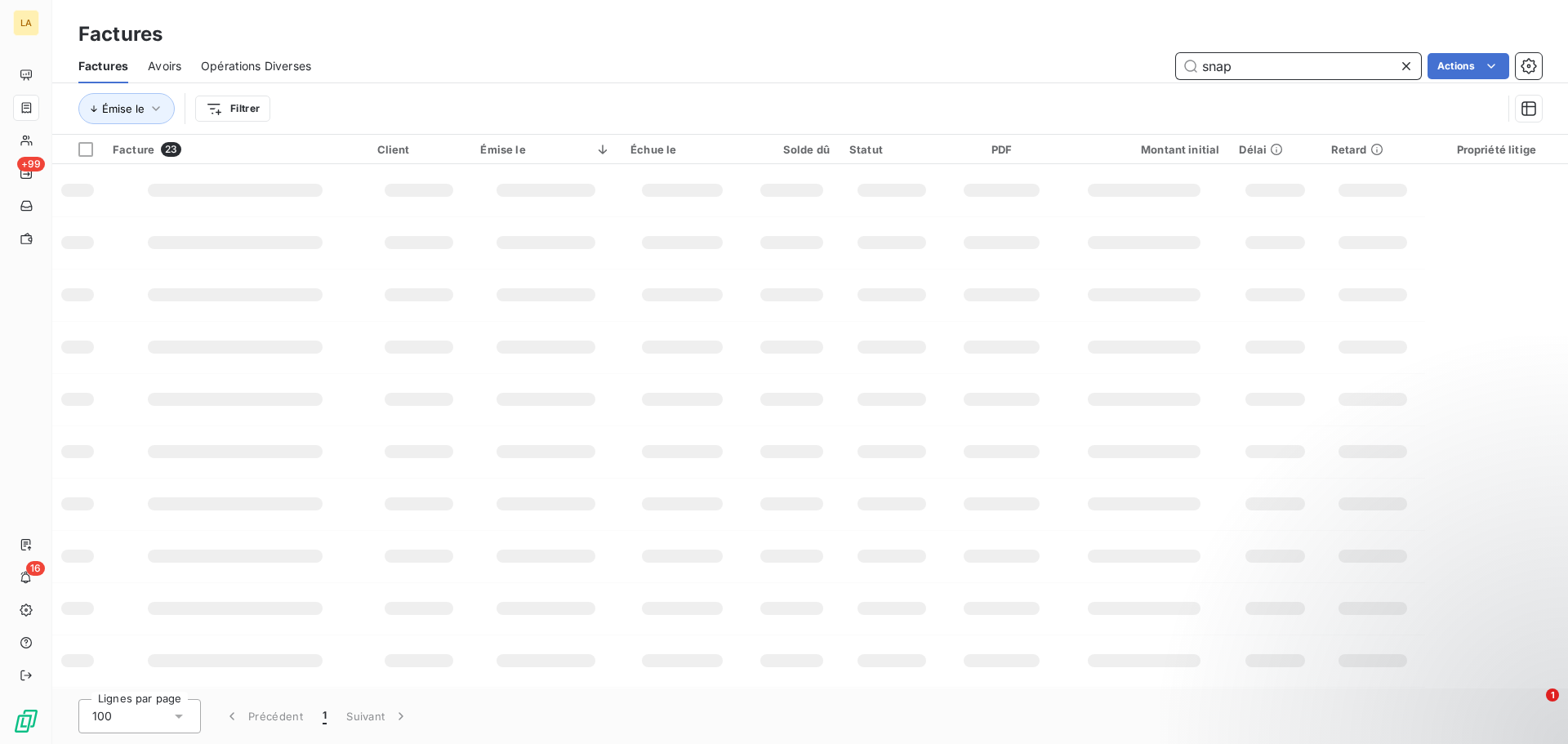
click at [1223, 67] on input "snap" at bounding box center [1298, 66] width 245 height 26
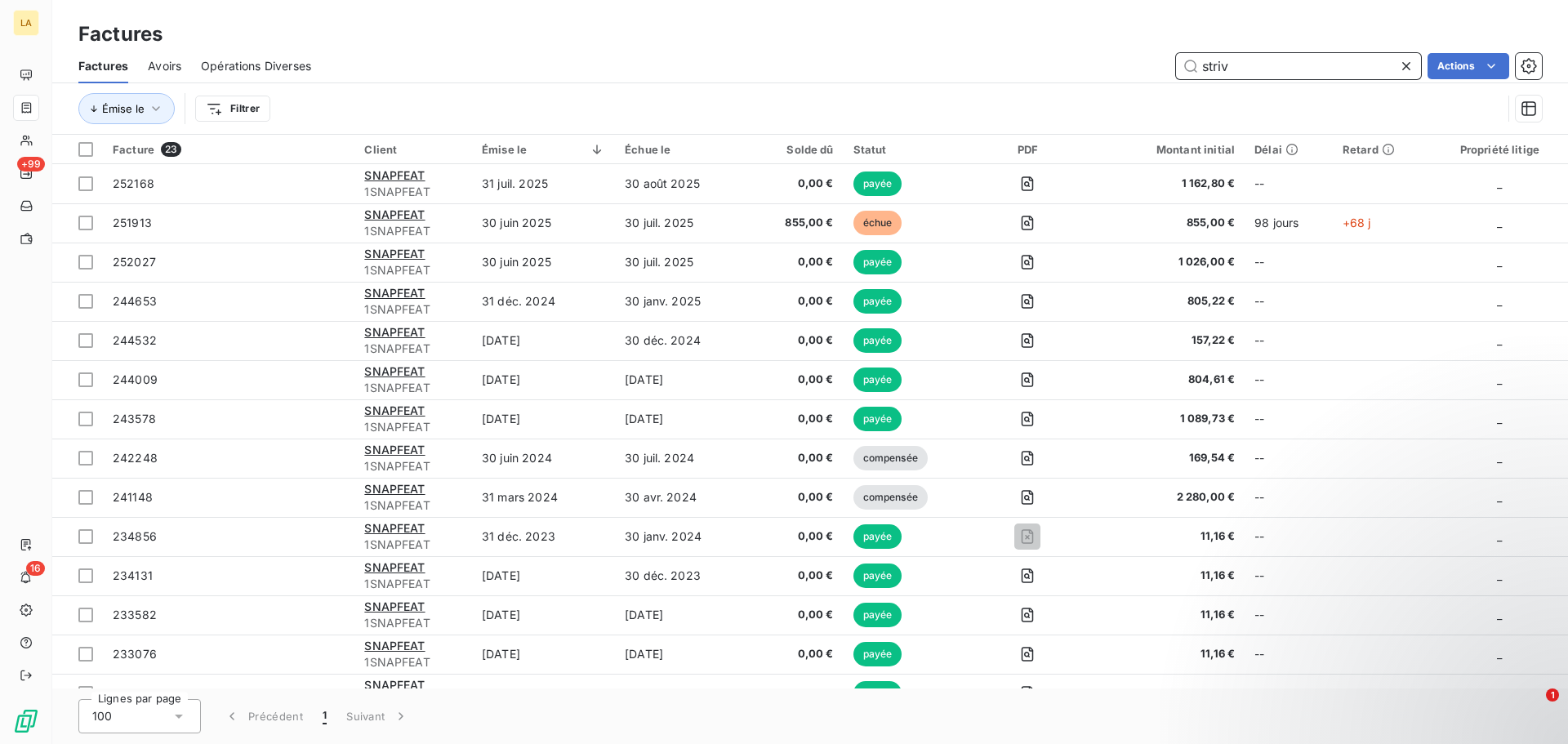
type input "striv"
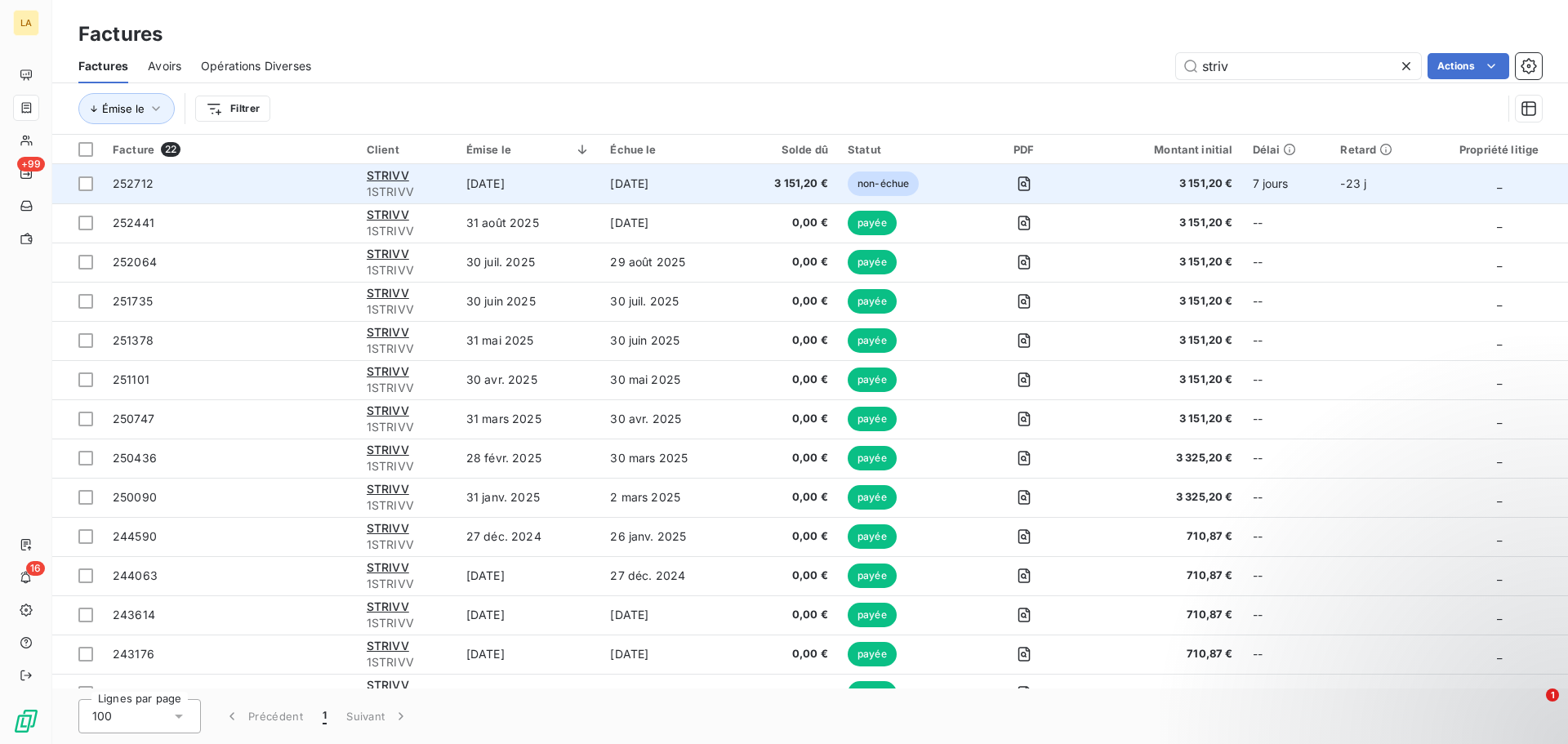
click at [289, 180] on span "252712" at bounding box center [229, 183] width 234 height 16
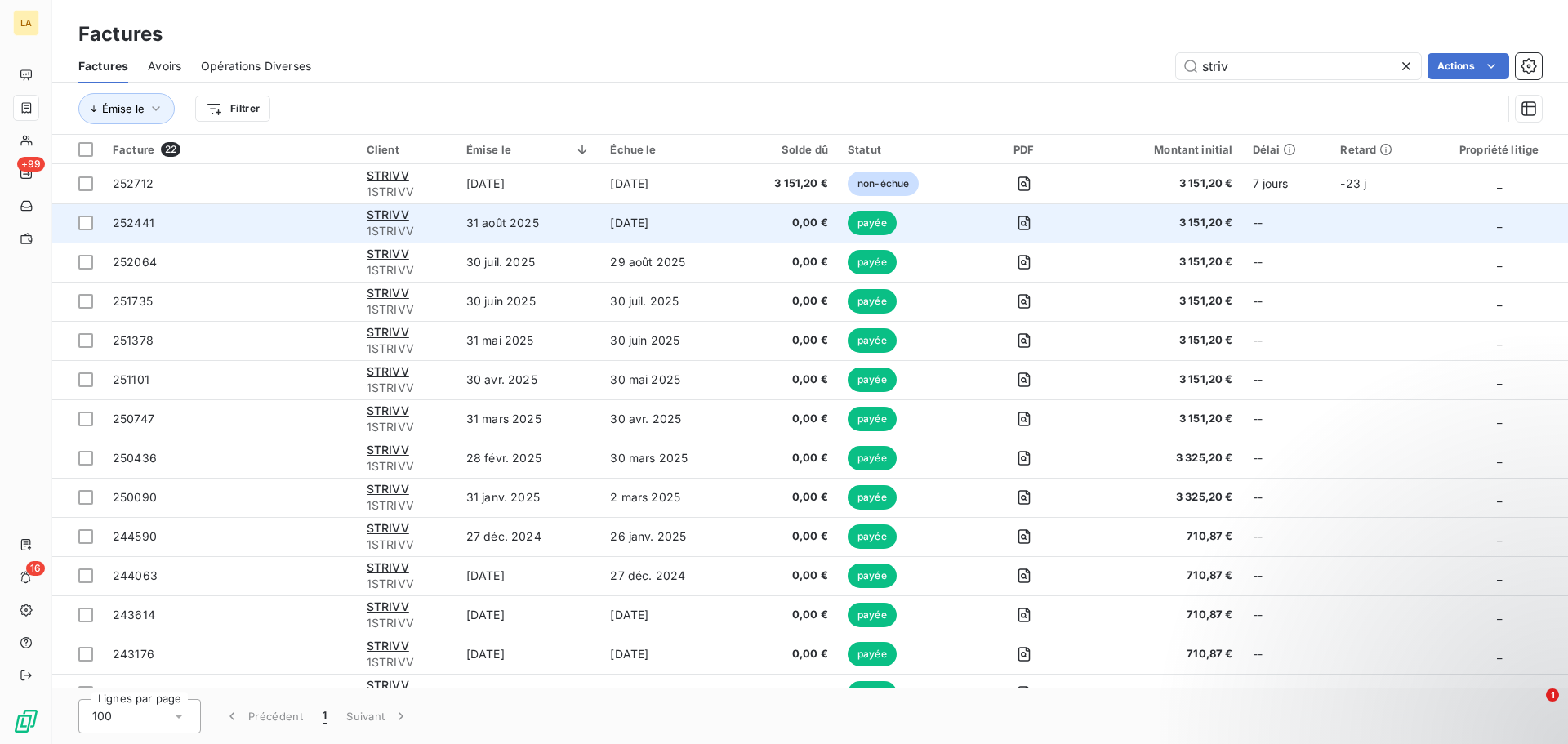
click at [264, 216] on span "252441" at bounding box center [229, 222] width 234 height 16
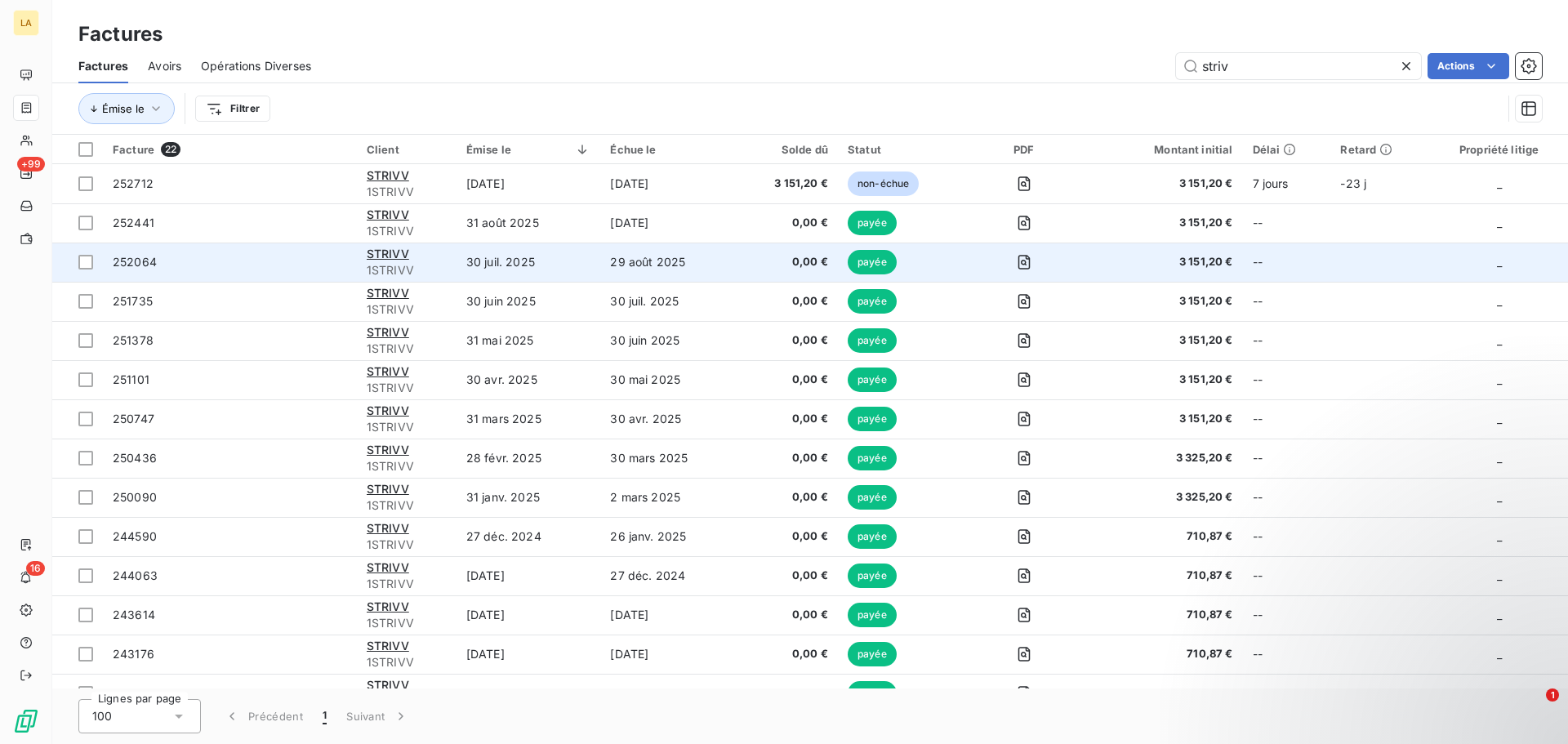
click at [239, 263] on span "252064" at bounding box center [229, 262] width 234 height 16
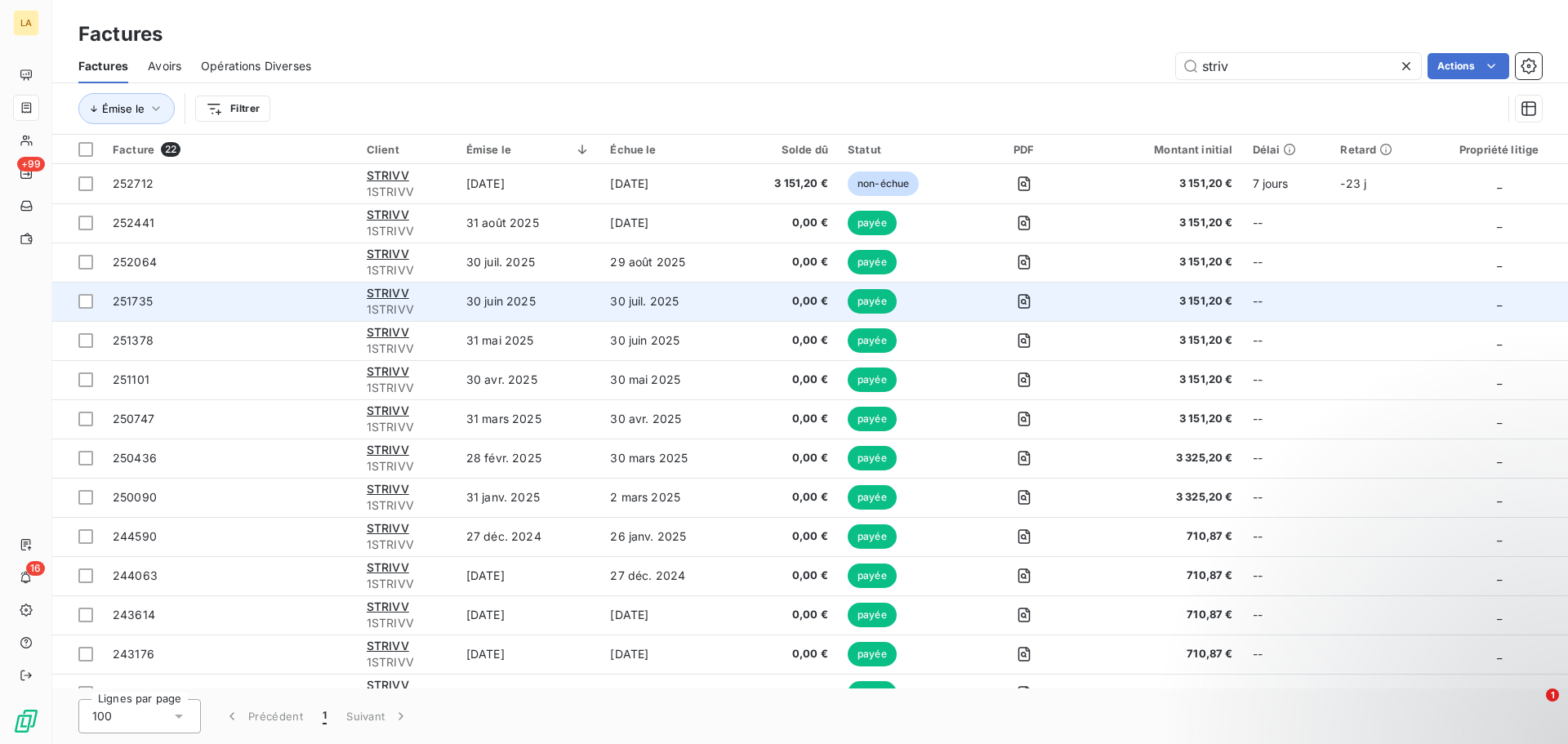
click at [308, 293] on span "251735" at bounding box center [229, 301] width 234 height 16
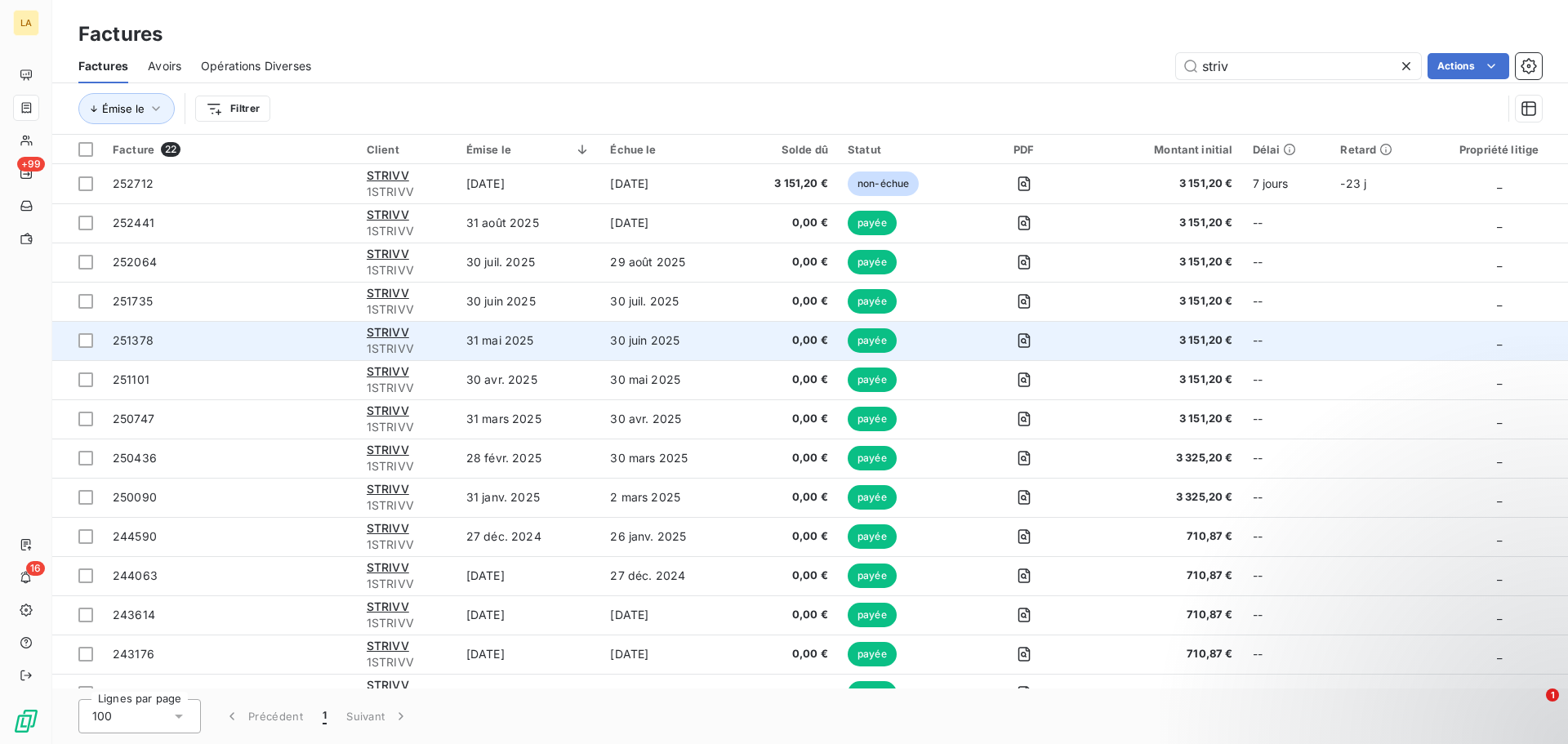
click at [289, 350] on td "251378" at bounding box center [230, 340] width 254 height 39
click at [285, 340] on span "251378" at bounding box center [229, 339] width 234 height 16
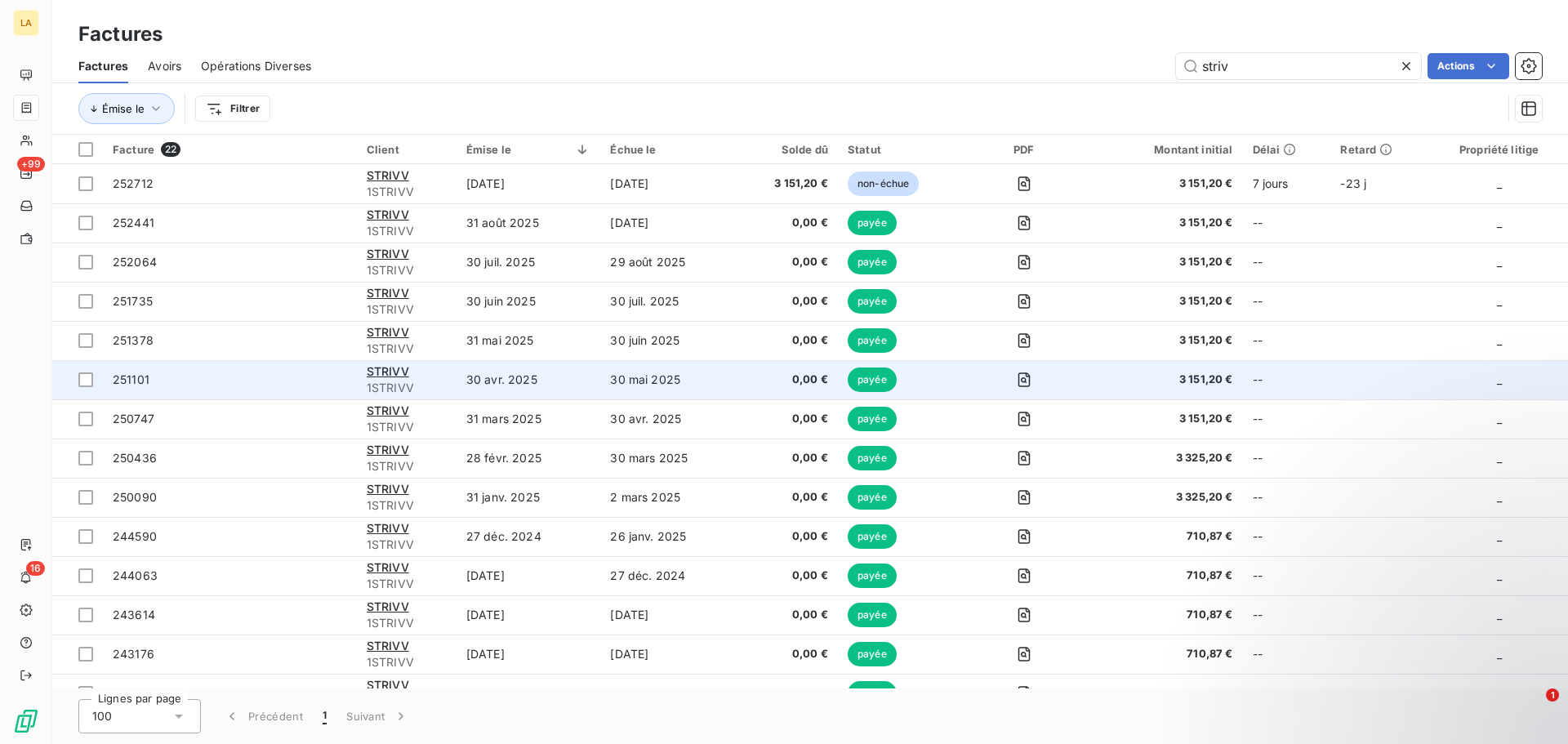
click at [351, 375] on td "251101" at bounding box center [230, 379] width 254 height 39
click at [213, 390] on td "251101" at bounding box center [230, 379] width 254 height 39
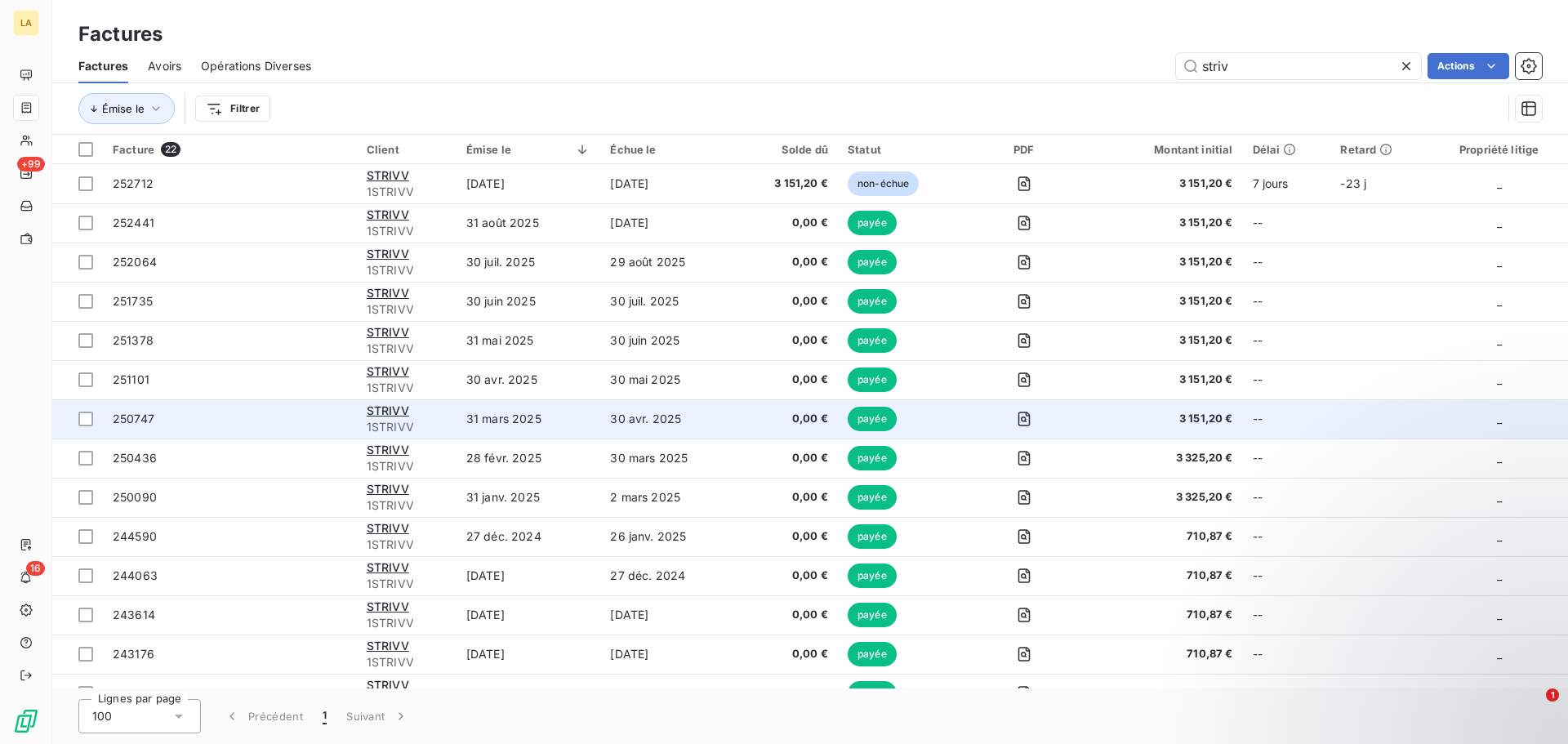
click at [263, 410] on span "250747" at bounding box center [229, 418] width 234 height 16
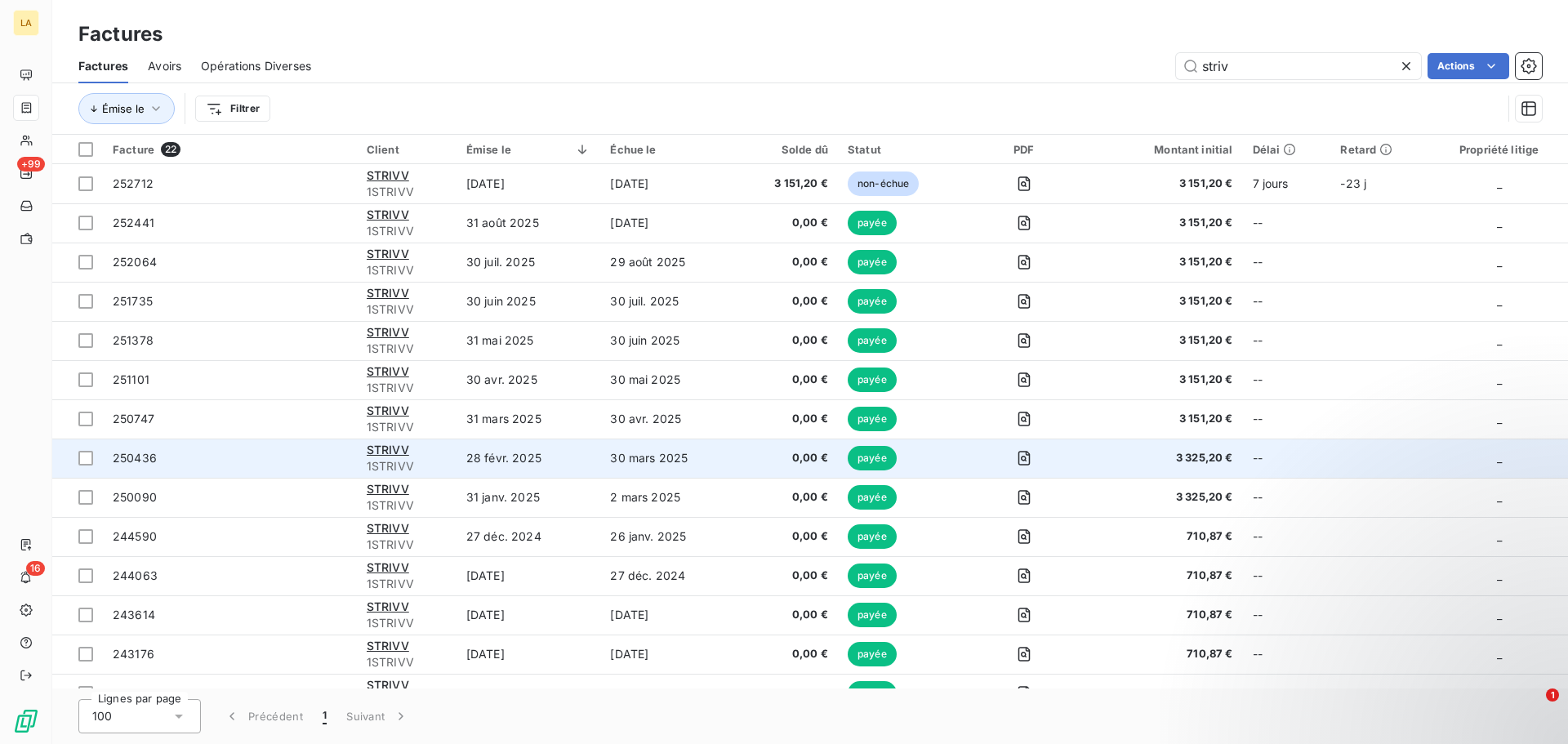
click at [188, 462] on span "250436" at bounding box center [229, 458] width 234 height 16
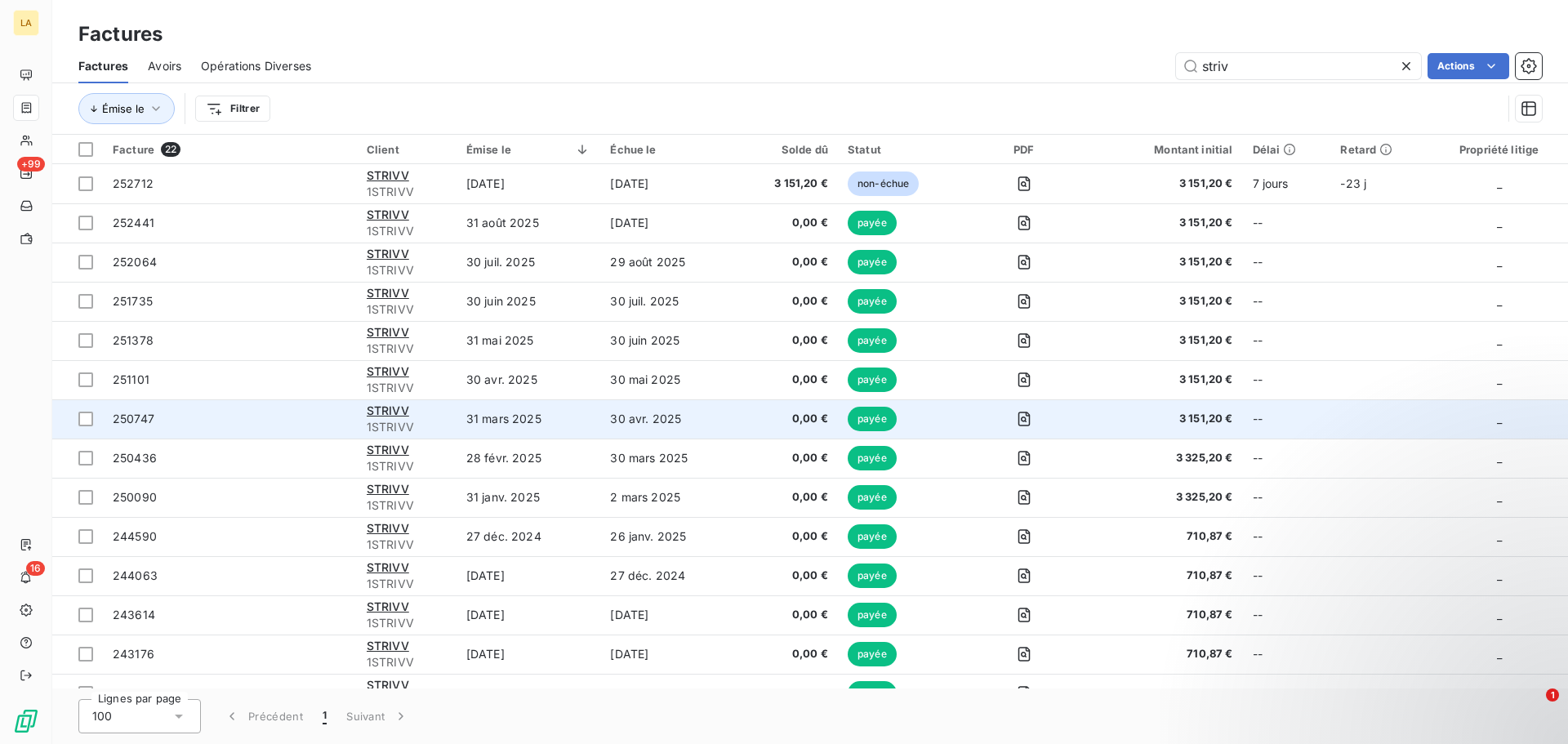
click at [271, 405] on td "250747" at bounding box center [230, 419] width 254 height 39
click at [282, 406] on td "250747" at bounding box center [230, 419] width 254 height 39
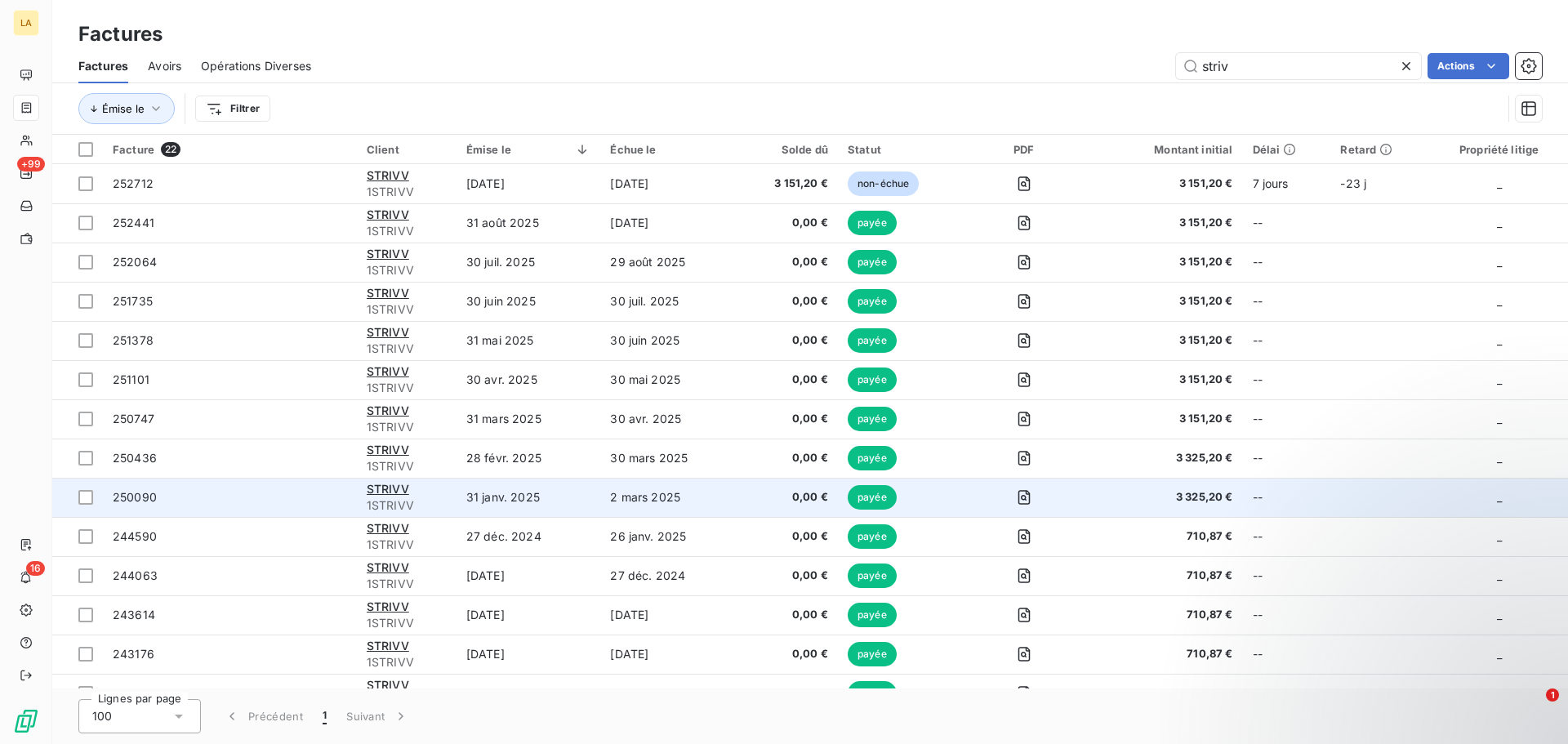
click at [249, 503] on span "250090" at bounding box center [229, 497] width 234 height 16
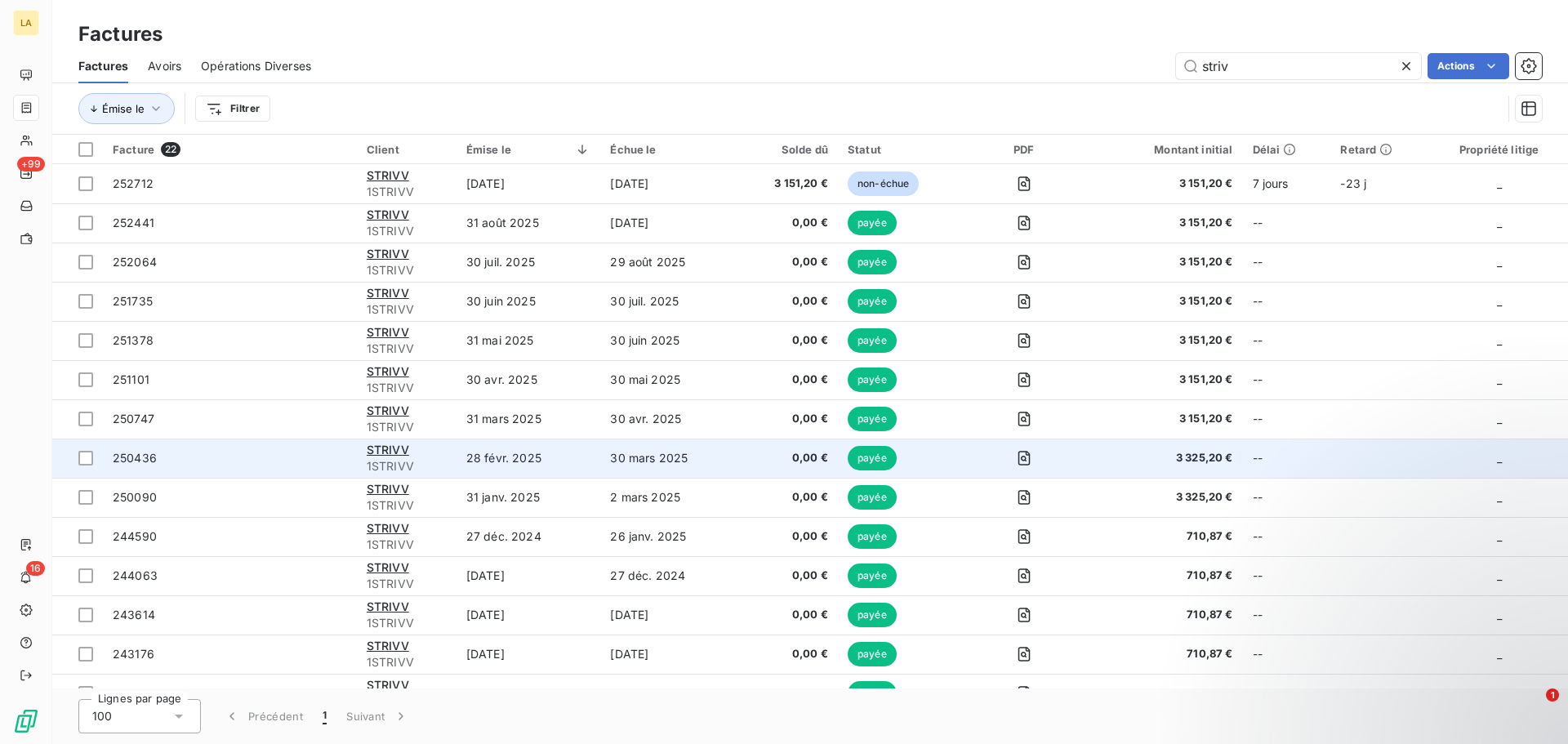
click at [238, 442] on td "250436" at bounding box center [230, 458] width 254 height 39
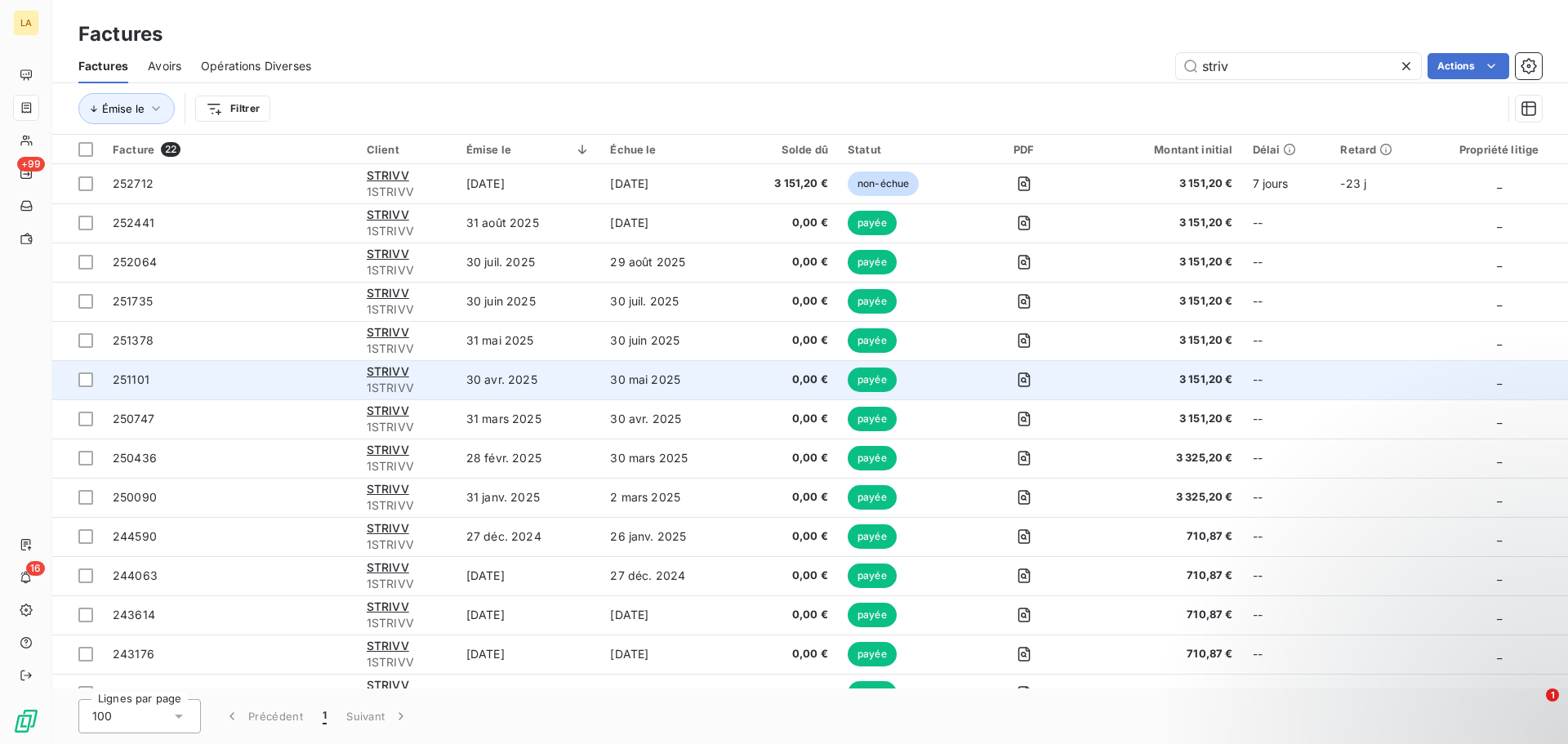
click at [253, 366] on td "251101" at bounding box center [230, 379] width 254 height 39
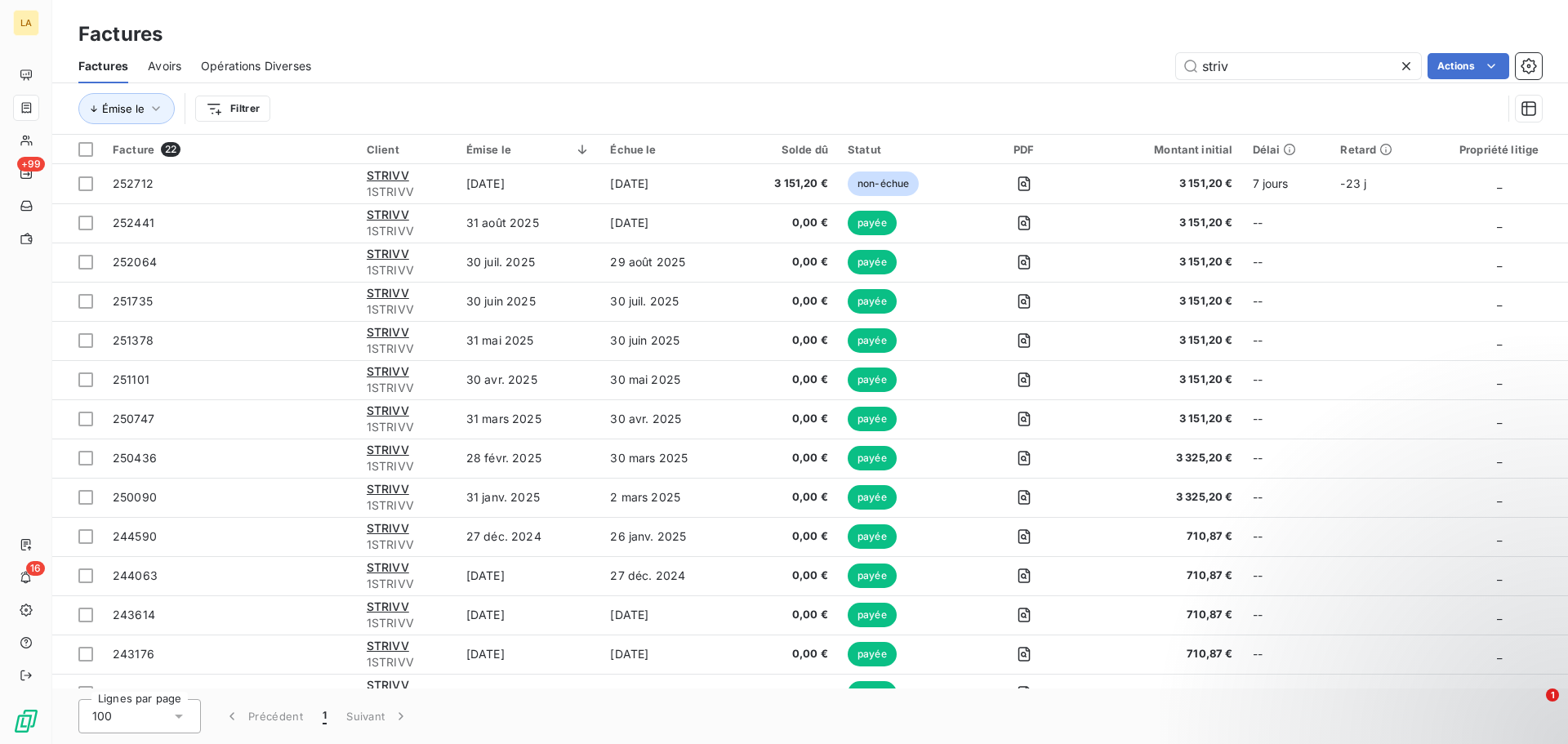
click at [1246, 46] on div "Factures" at bounding box center [810, 34] width 1516 height 30
click at [1228, 62] on input "striv" at bounding box center [1298, 66] width 245 height 26
type input "snap"
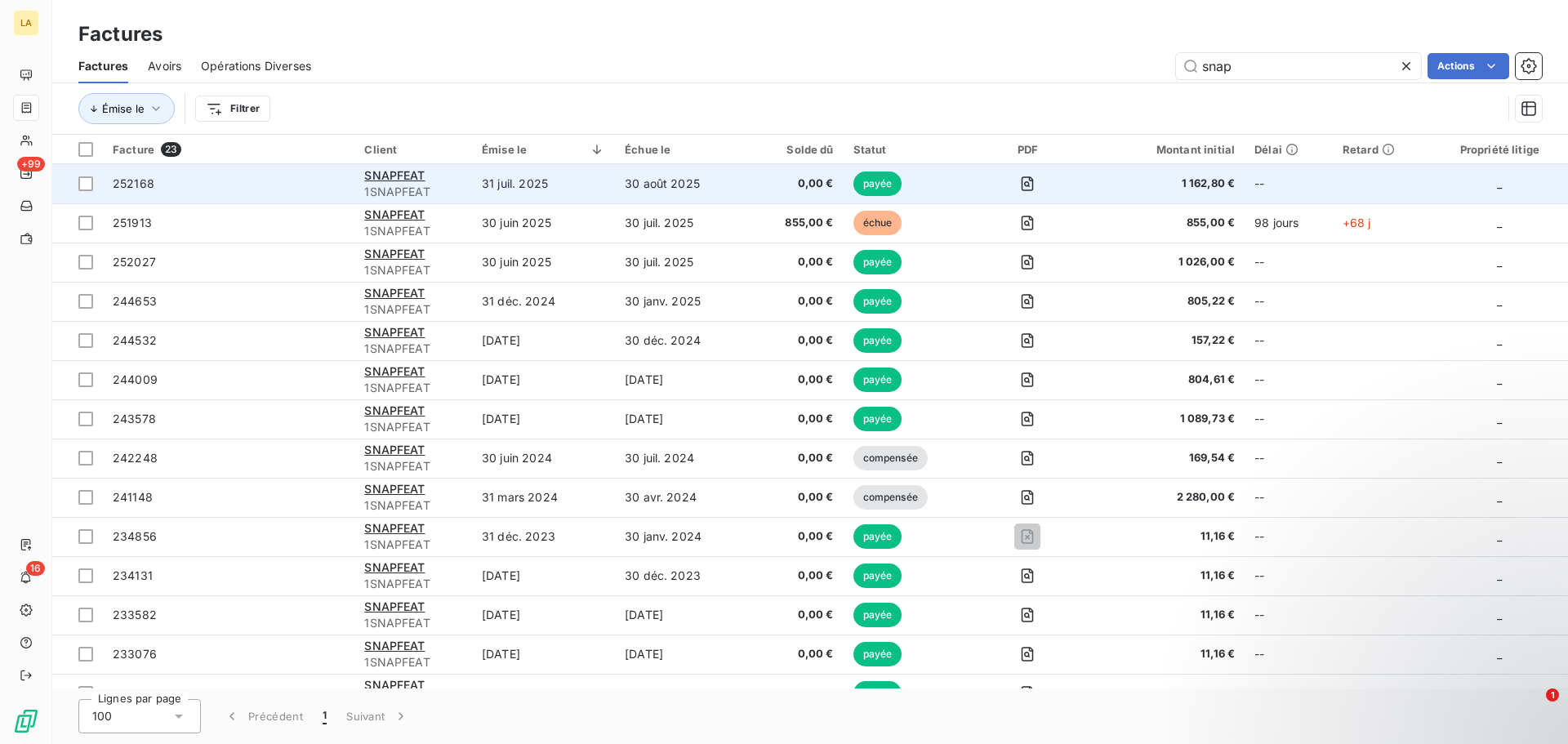
click at [282, 177] on span "252168" at bounding box center [228, 183] width 232 height 16
